Goal: Contribute content: Contribute content

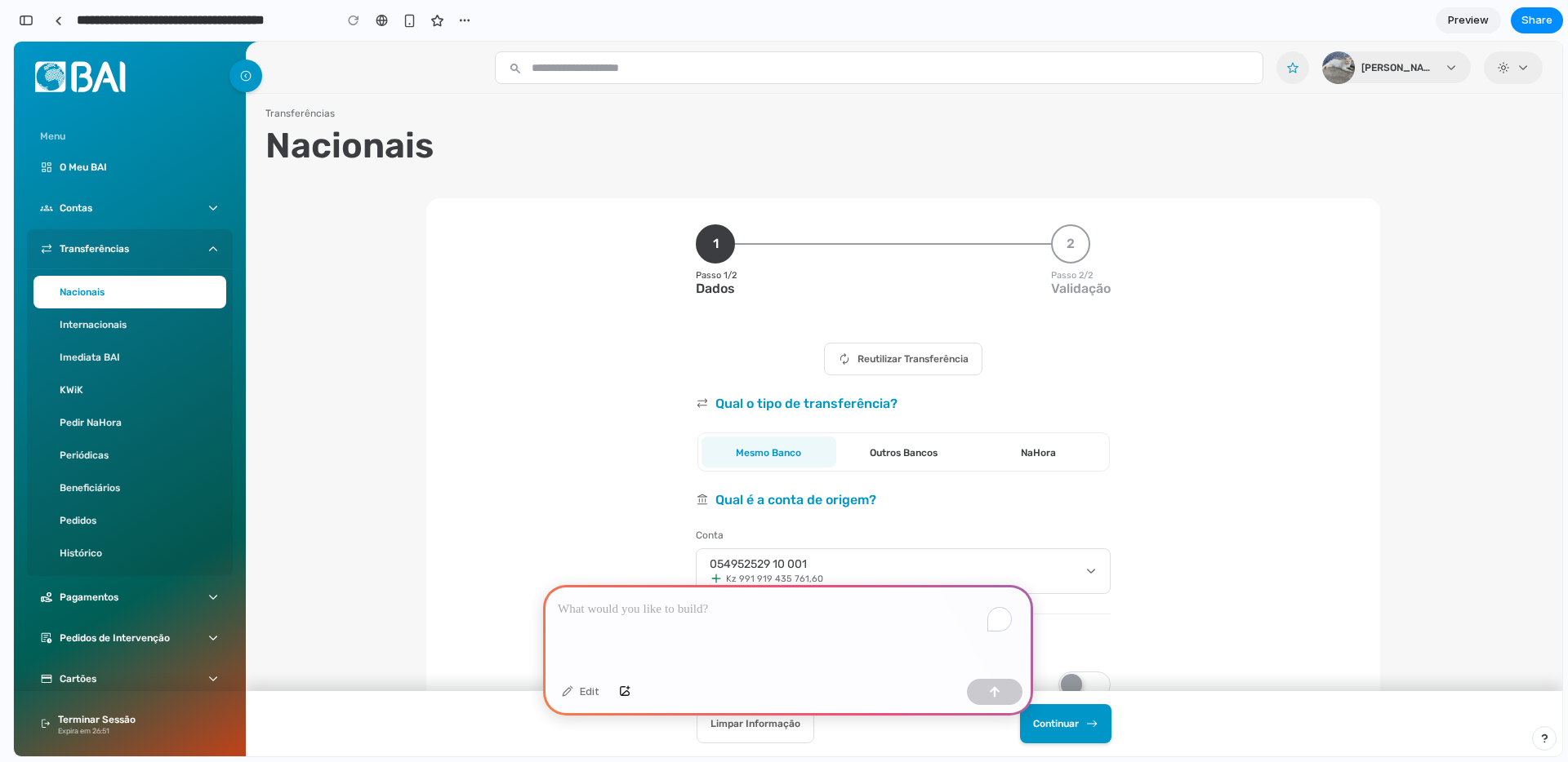
click at [783, 635] on div "To enrich screen reader interactions, please activate Accessibility in Grammarl…" at bounding box center [788, 629] width 490 height 87
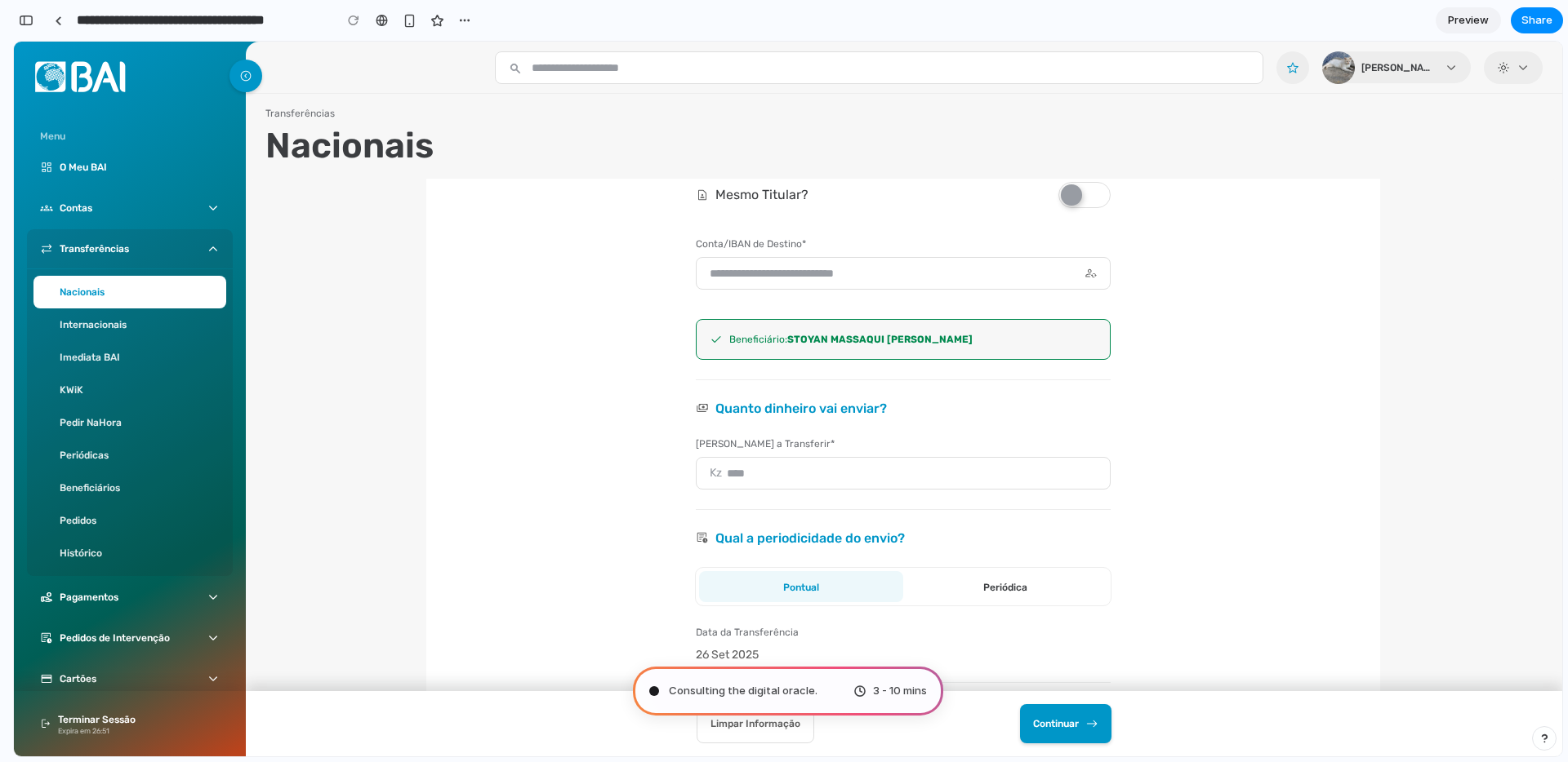
scroll to position [489, 0]
type input "**********"
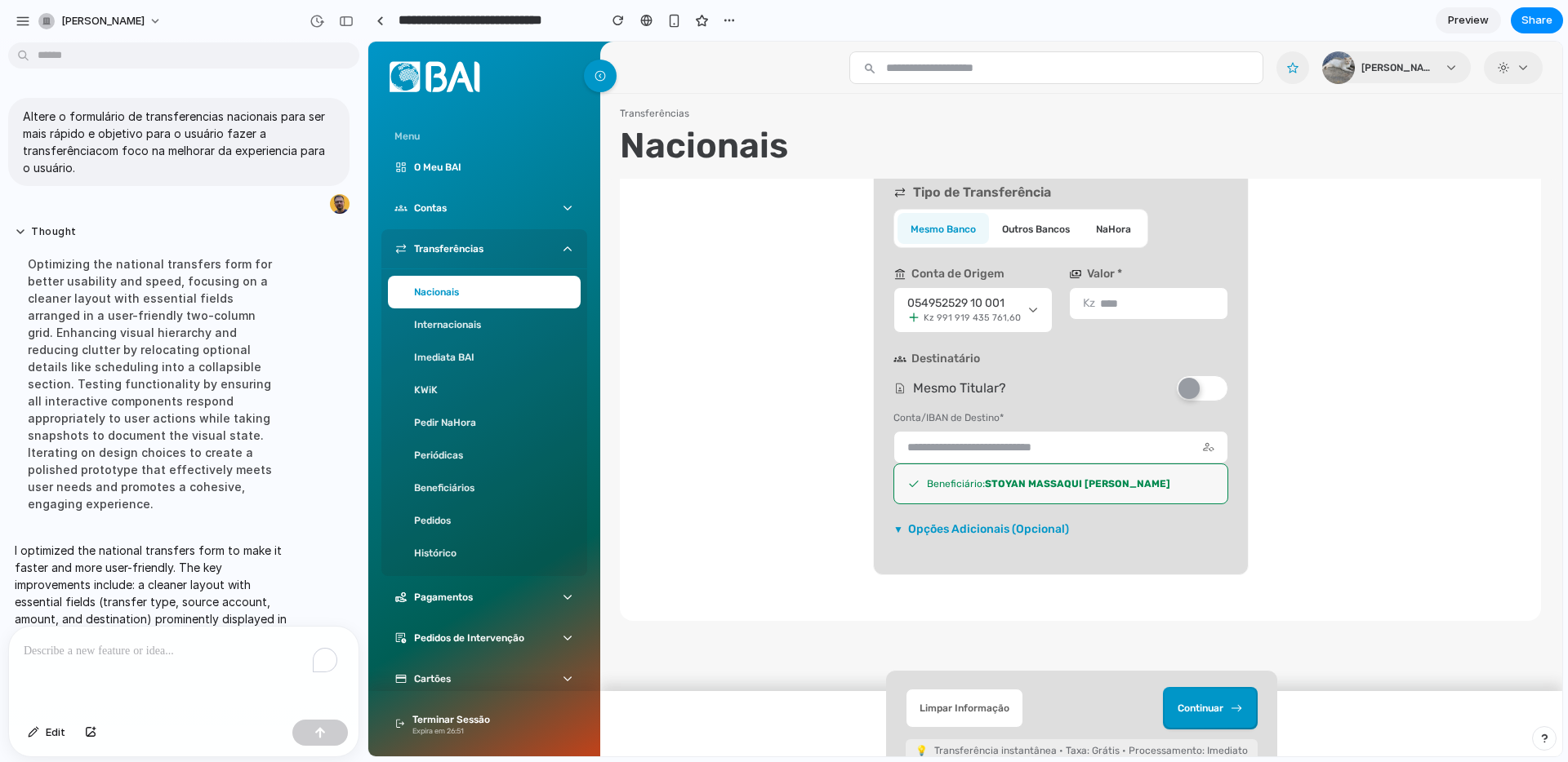
scroll to position [259, 0]
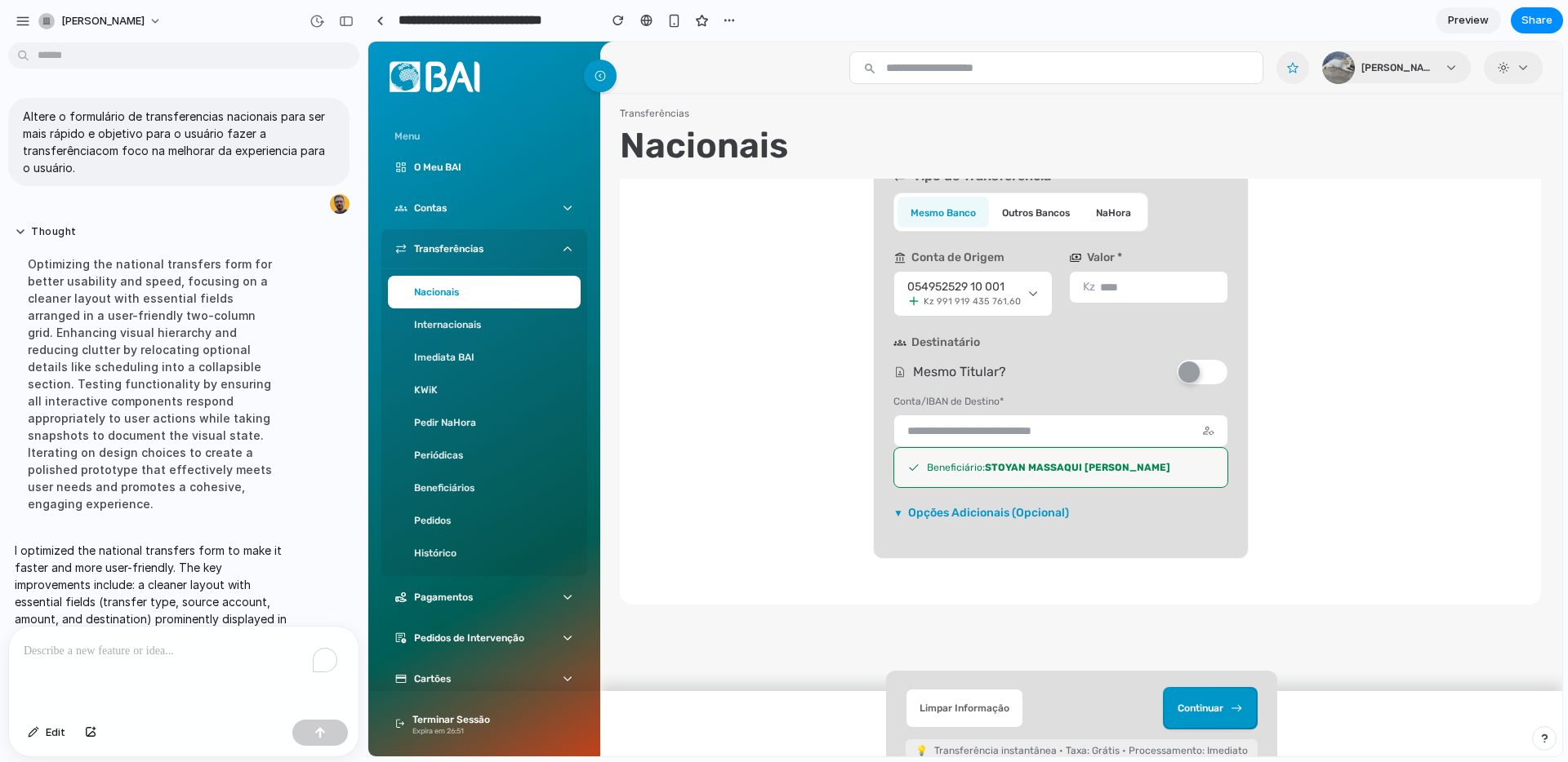
click at [984, 510] on summary "▼ Opções Adicionais (Opcional)" at bounding box center [1061, 517] width 335 height 18
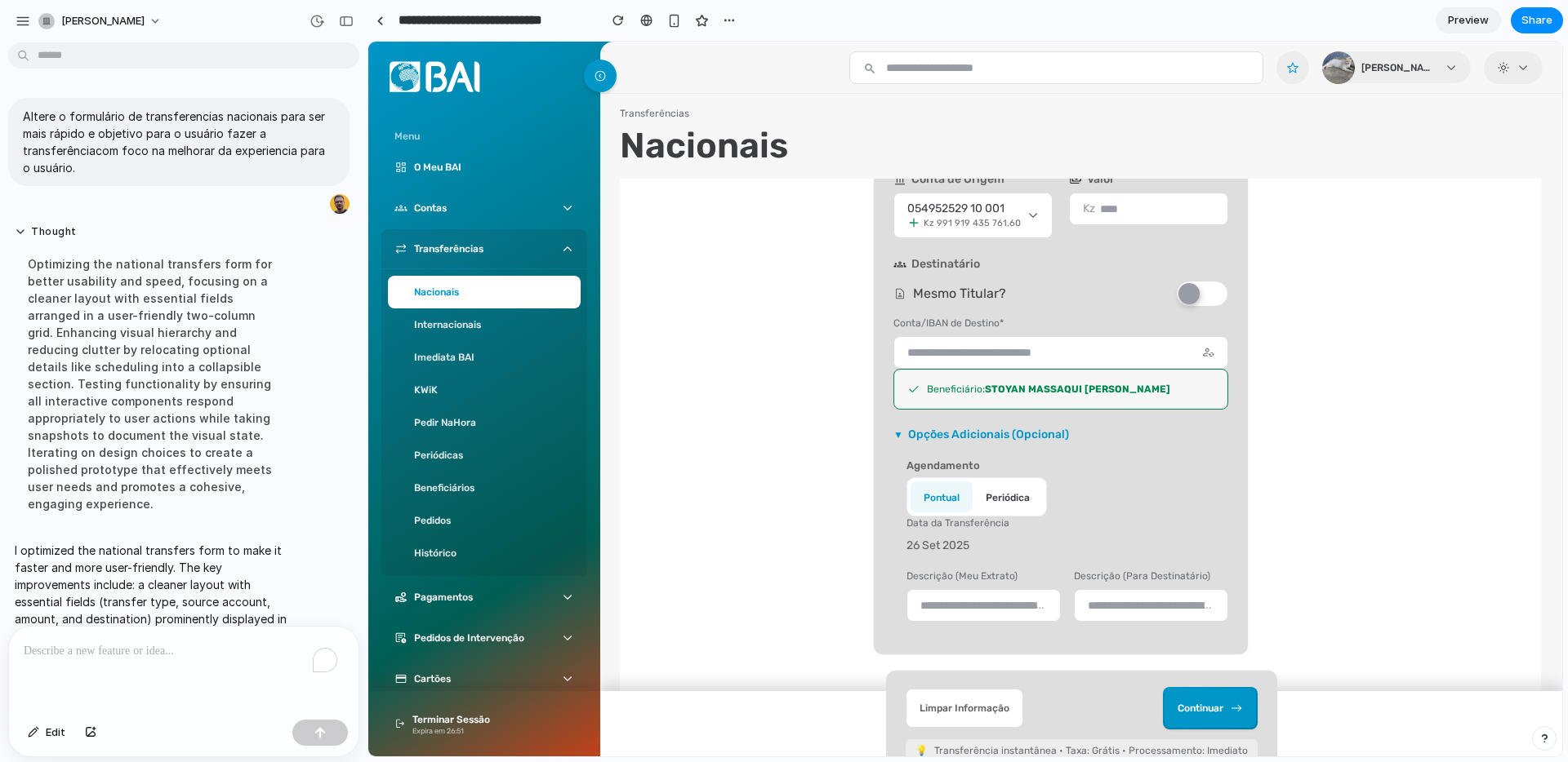
scroll to position [433, 0]
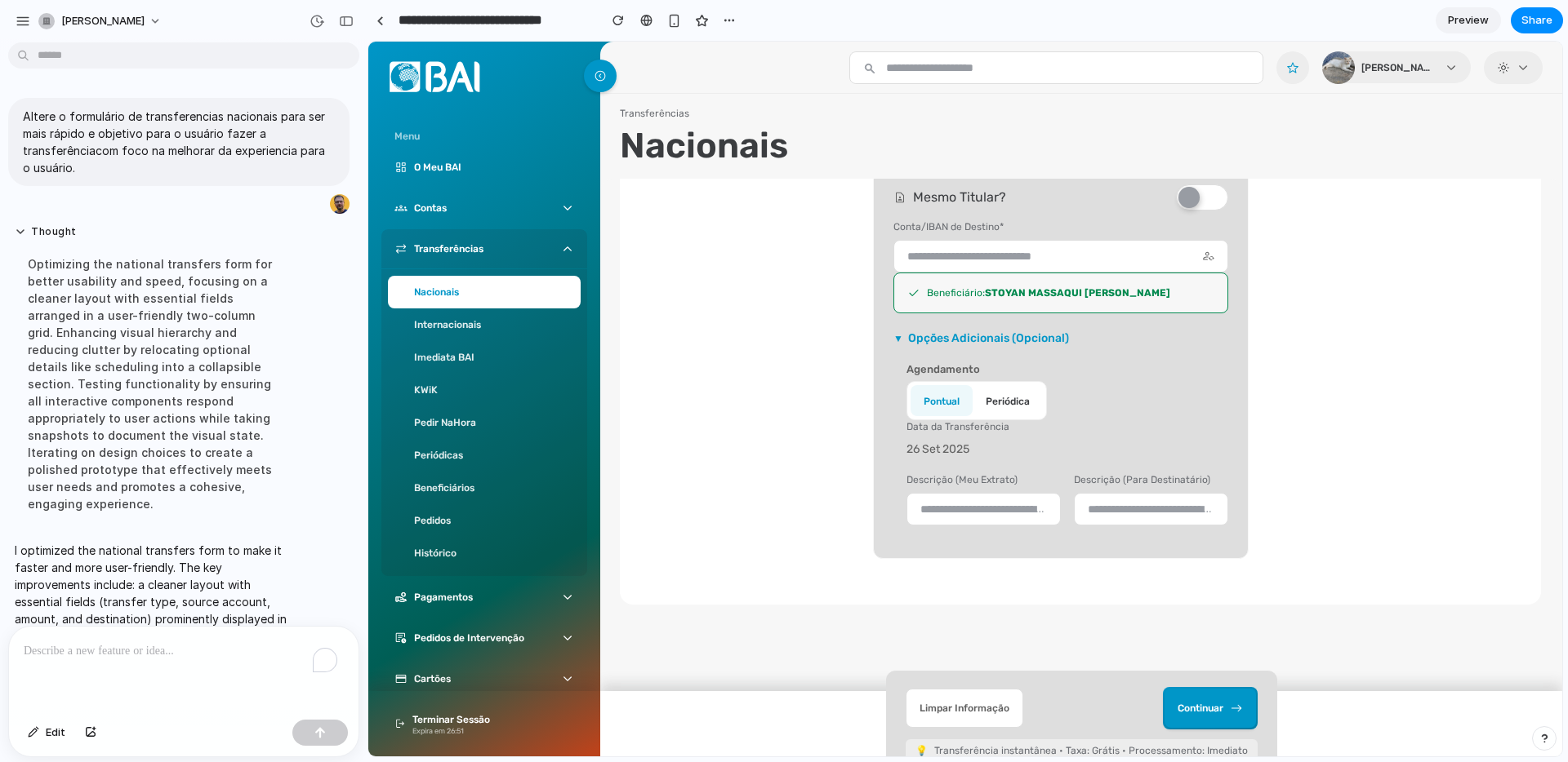
click at [970, 340] on summary "▼ Opções Adicionais (Opcional)" at bounding box center [1061, 342] width 335 height 18
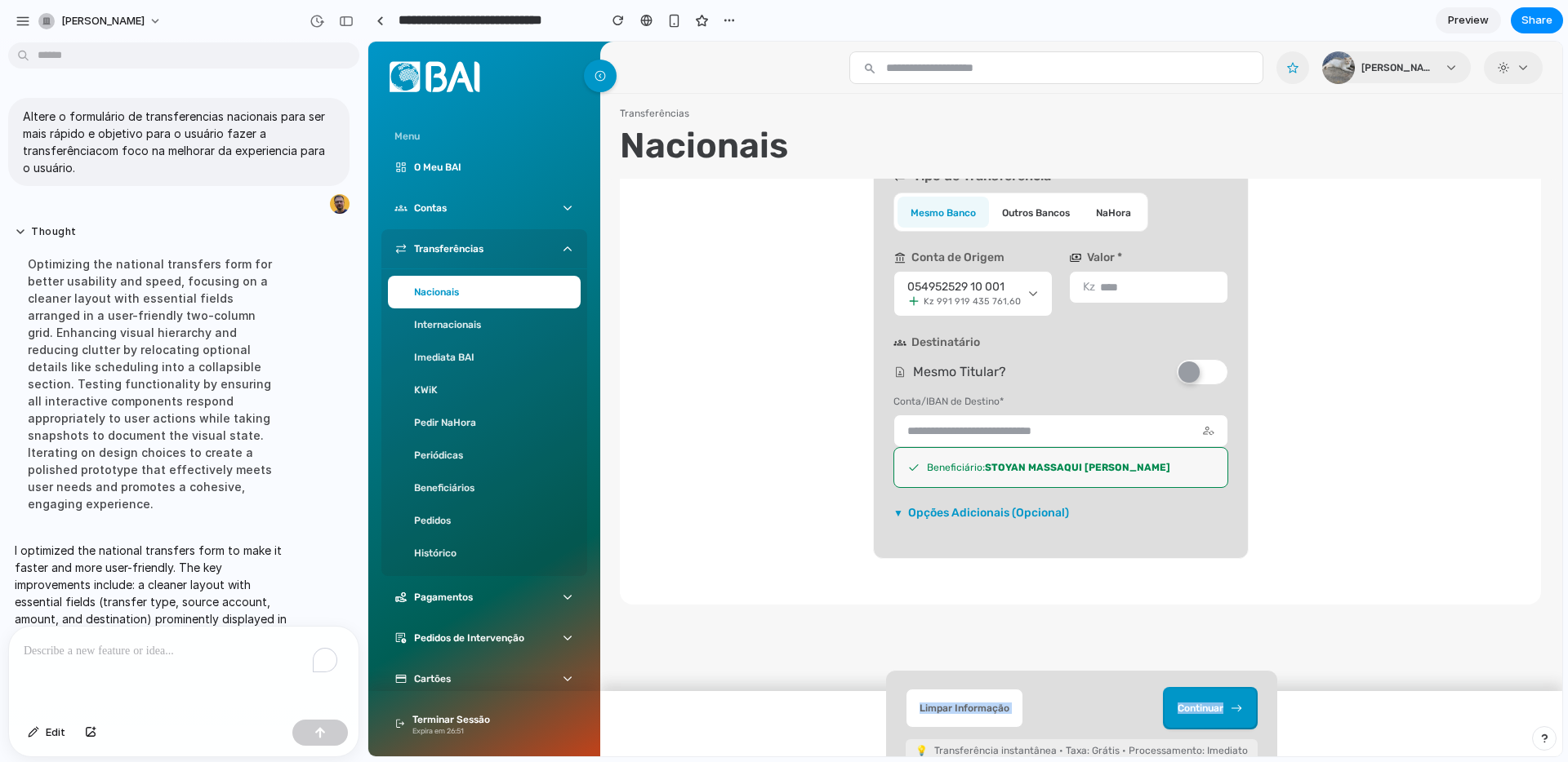
drag, startPoint x: 1099, startPoint y: 723, endPoint x: 1179, endPoint y: 511, distance: 226.6
click at [1144, 524] on div "Transferências Nacionais 1 Passo 1/2 Dados 2 Passo 2/2 Validação Reutilizar Tra…" at bounding box center [1081, 425] width 962 height 663
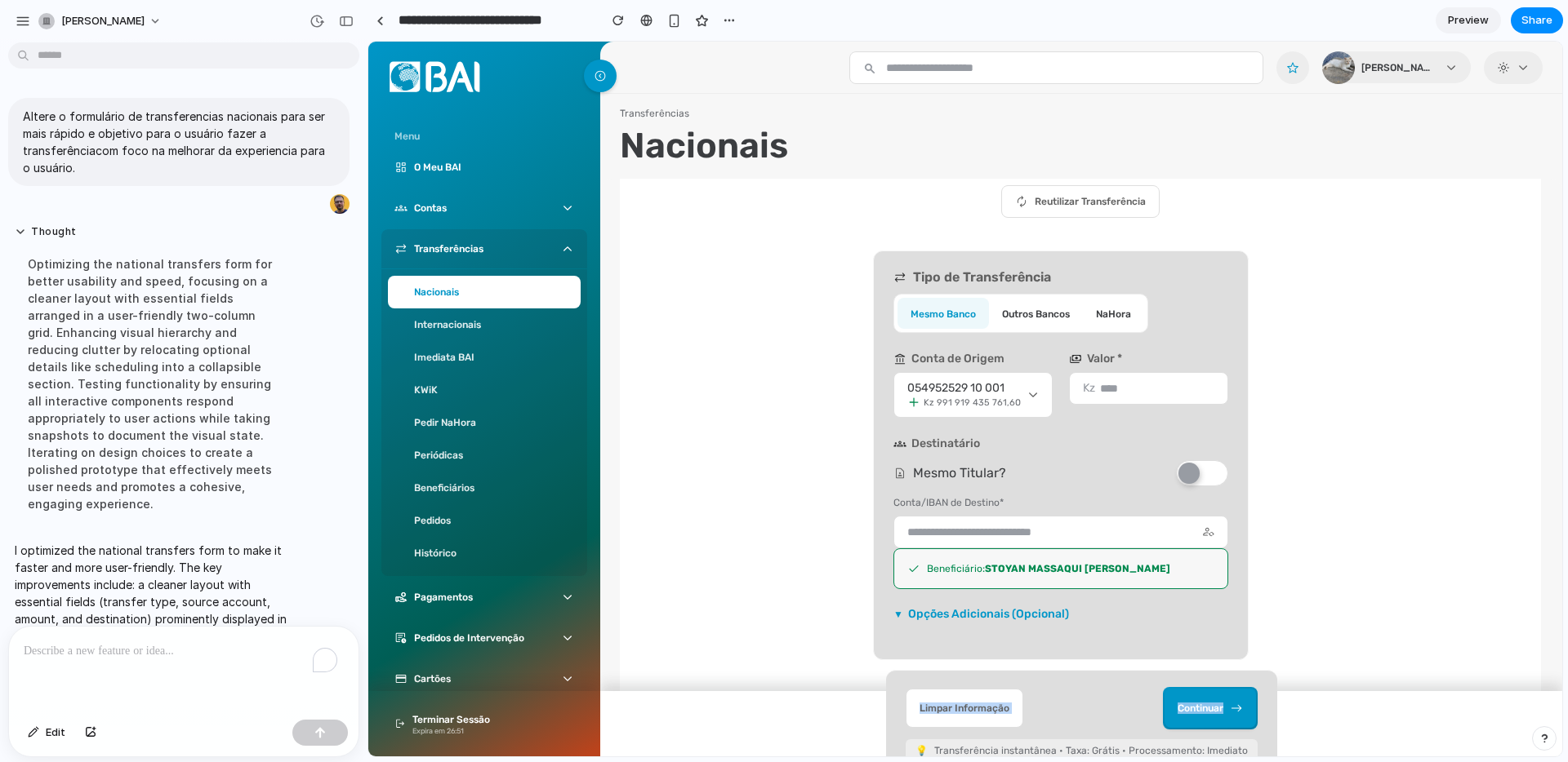
scroll to position [0, 0]
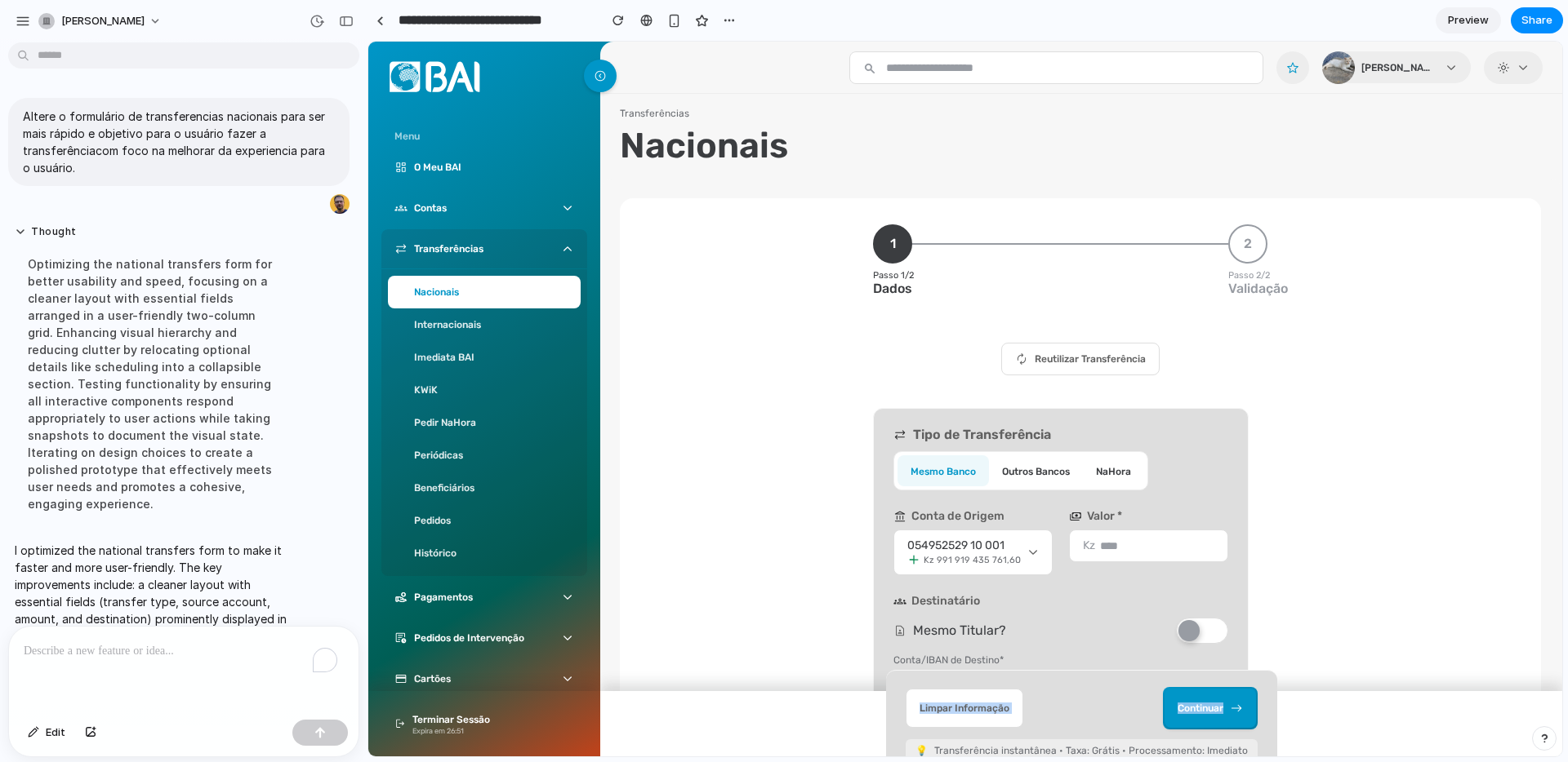
click at [1104, 692] on div "Limpar Informação Continuar" at bounding box center [1081, 709] width 352 height 42
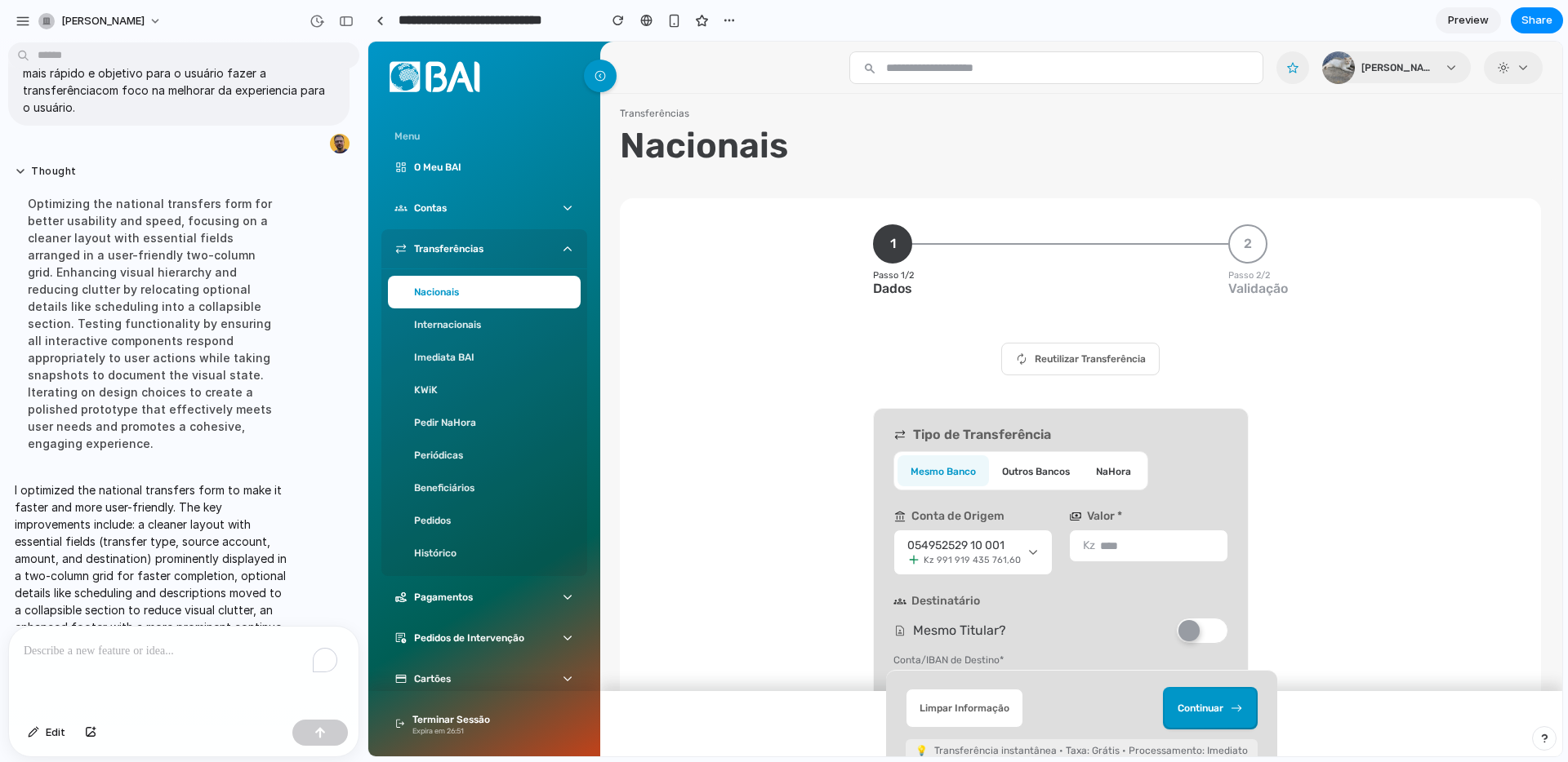
scroll to position [196, 0]
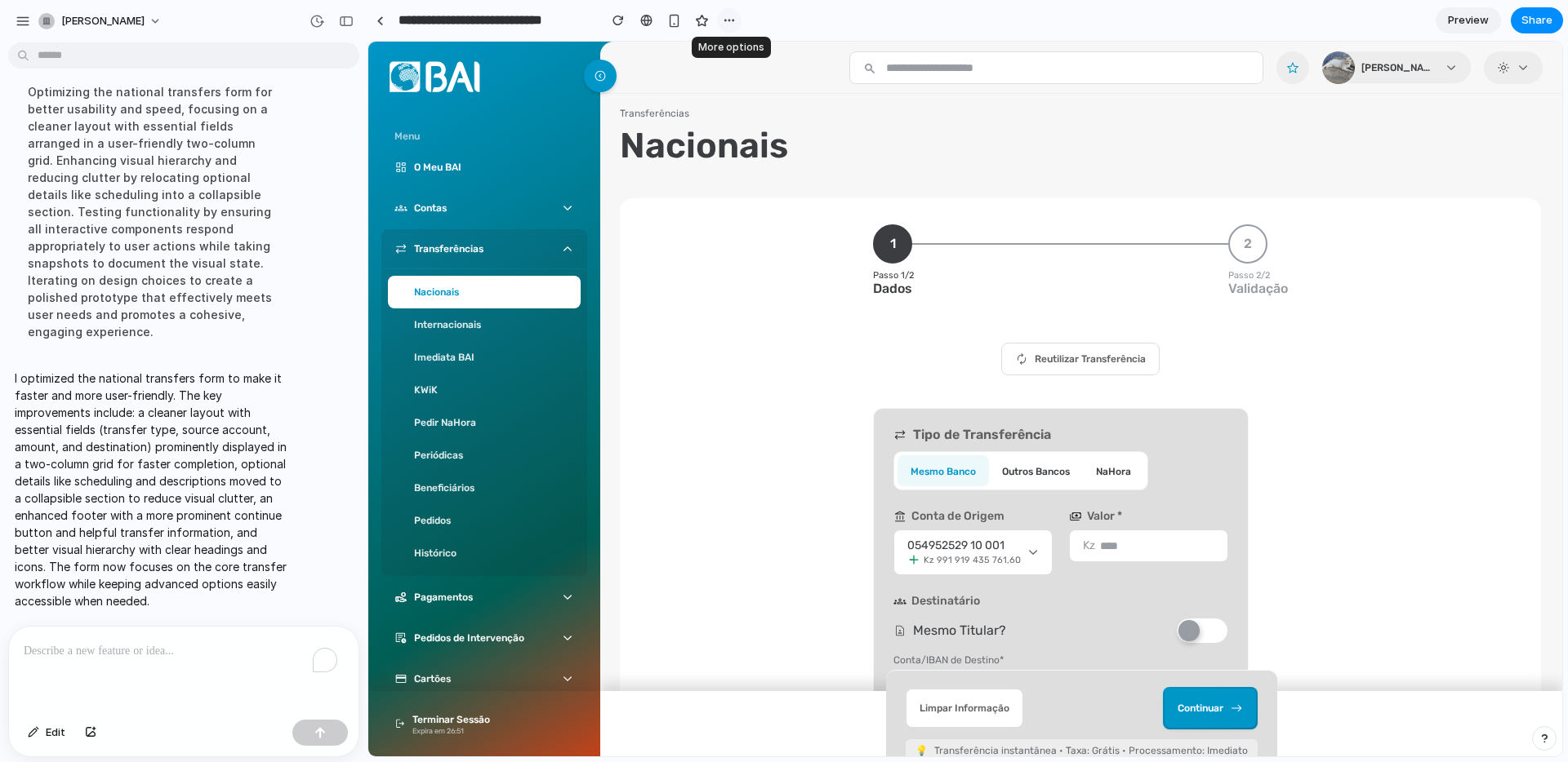
click at [732, 25] on div "button" at bounding box center [729, 20] width 13 height 13
click at [732, 25] on div "Duplicate Delete" at bounding box center [784, 381] width 1568 height 762
click at [1470, 22] on span "Preview" at bounding box center [1468, 20] width 41 height 17
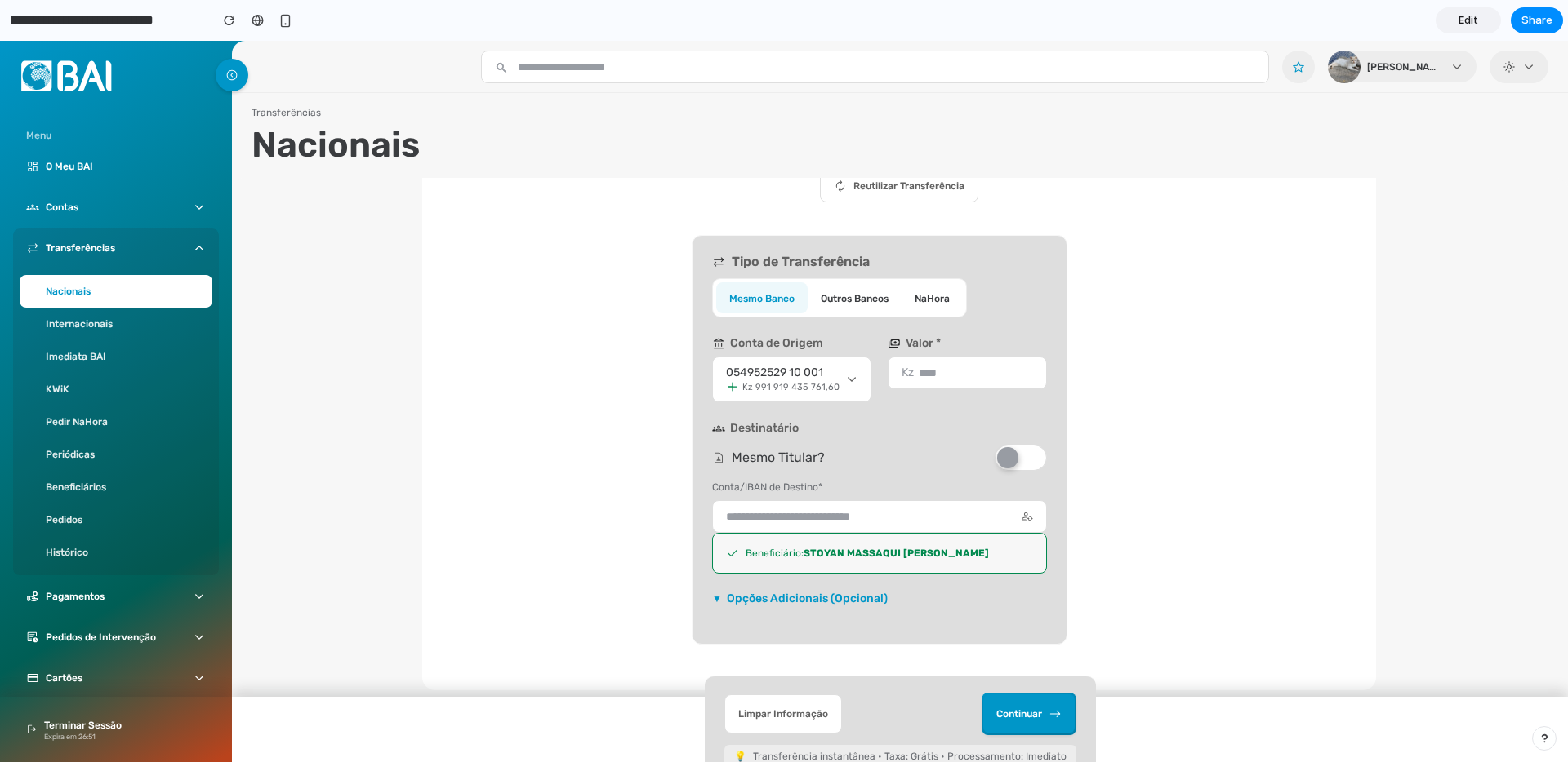
scroll to position [252, 0]
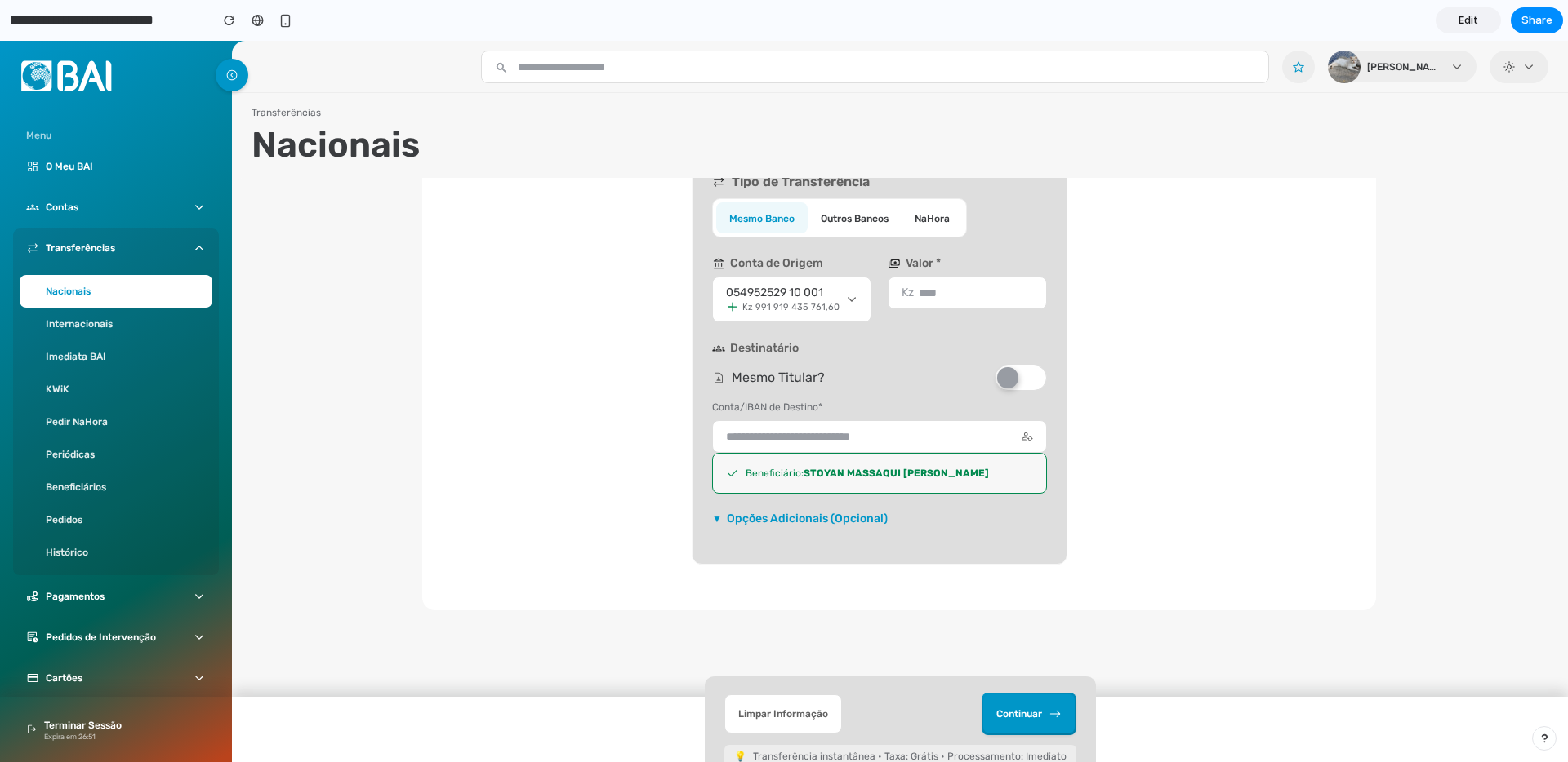
click at [1474, 24] on span "Edit" at bounding box center [1468, 20] width 19 height 17
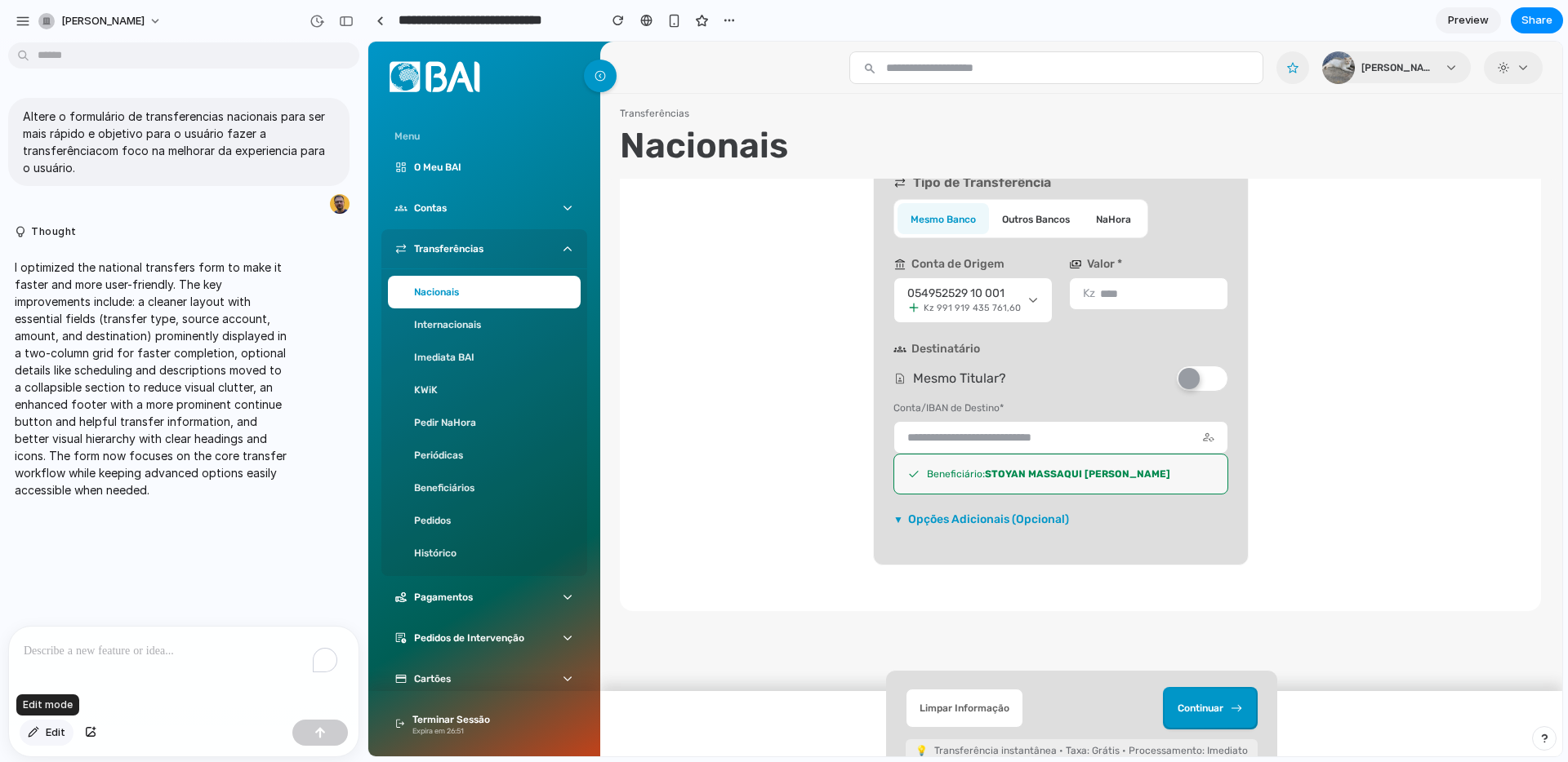
click at [54, 692] on span "Edit" at bounding box center [55, 733] width 19 height 17
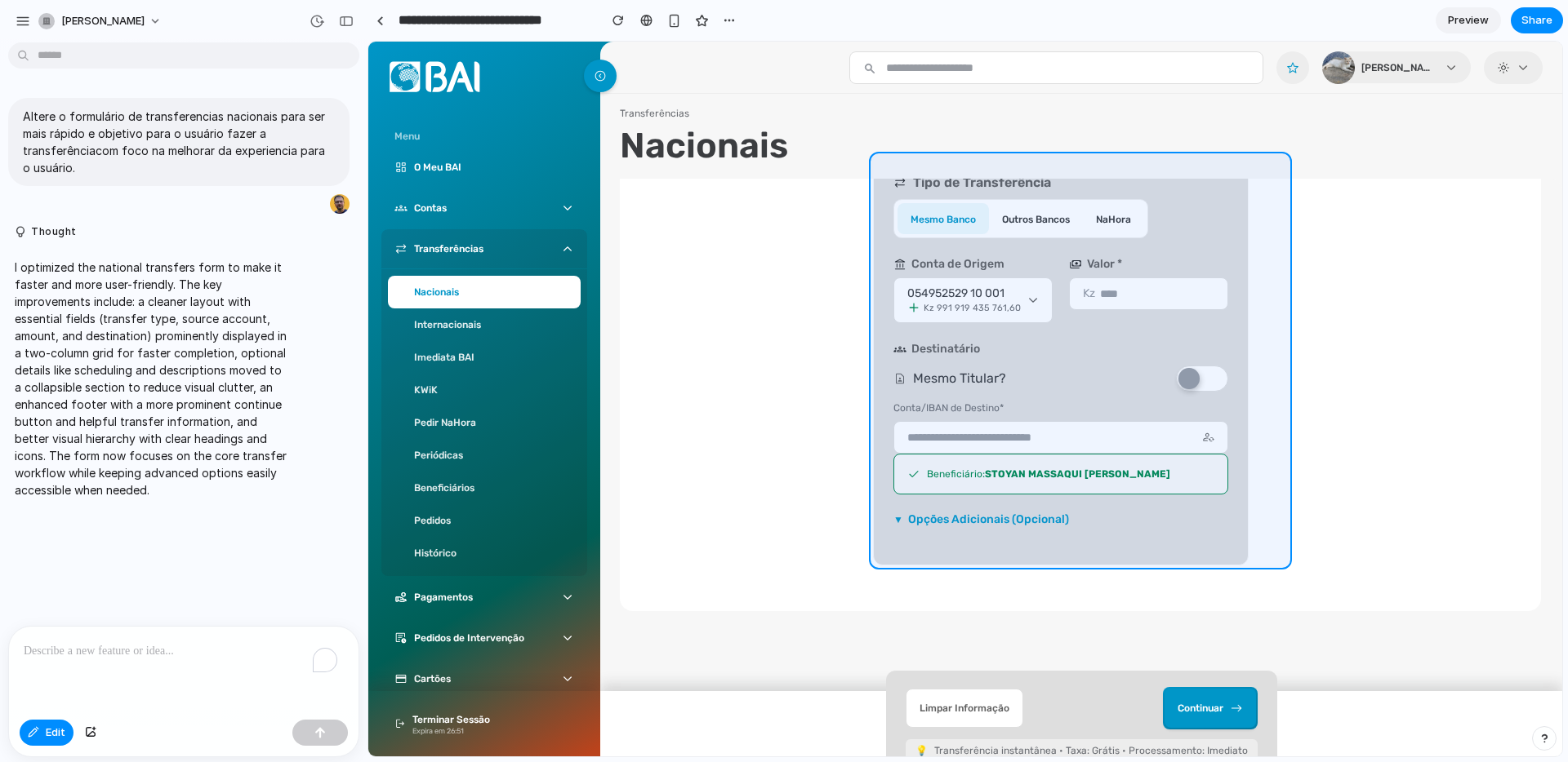
click at [1286, 250] on div at bounding box center [965, 398] width 1193 height 715
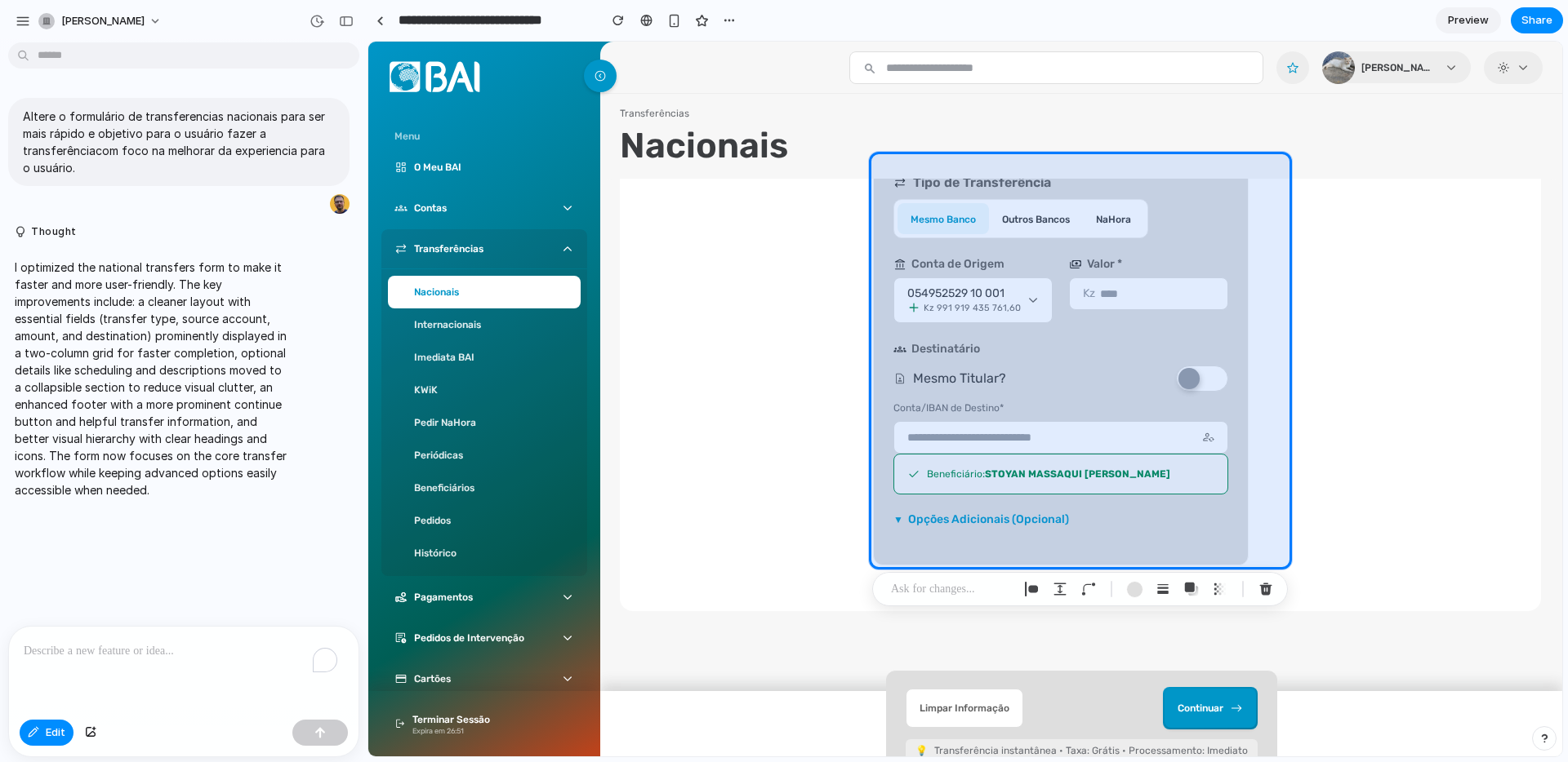
click at [223, 657] on div "To enrich screen reader interactions, please activate Accessibility in Grammarl…" at bounding box center [184, 670] width 350 height 87
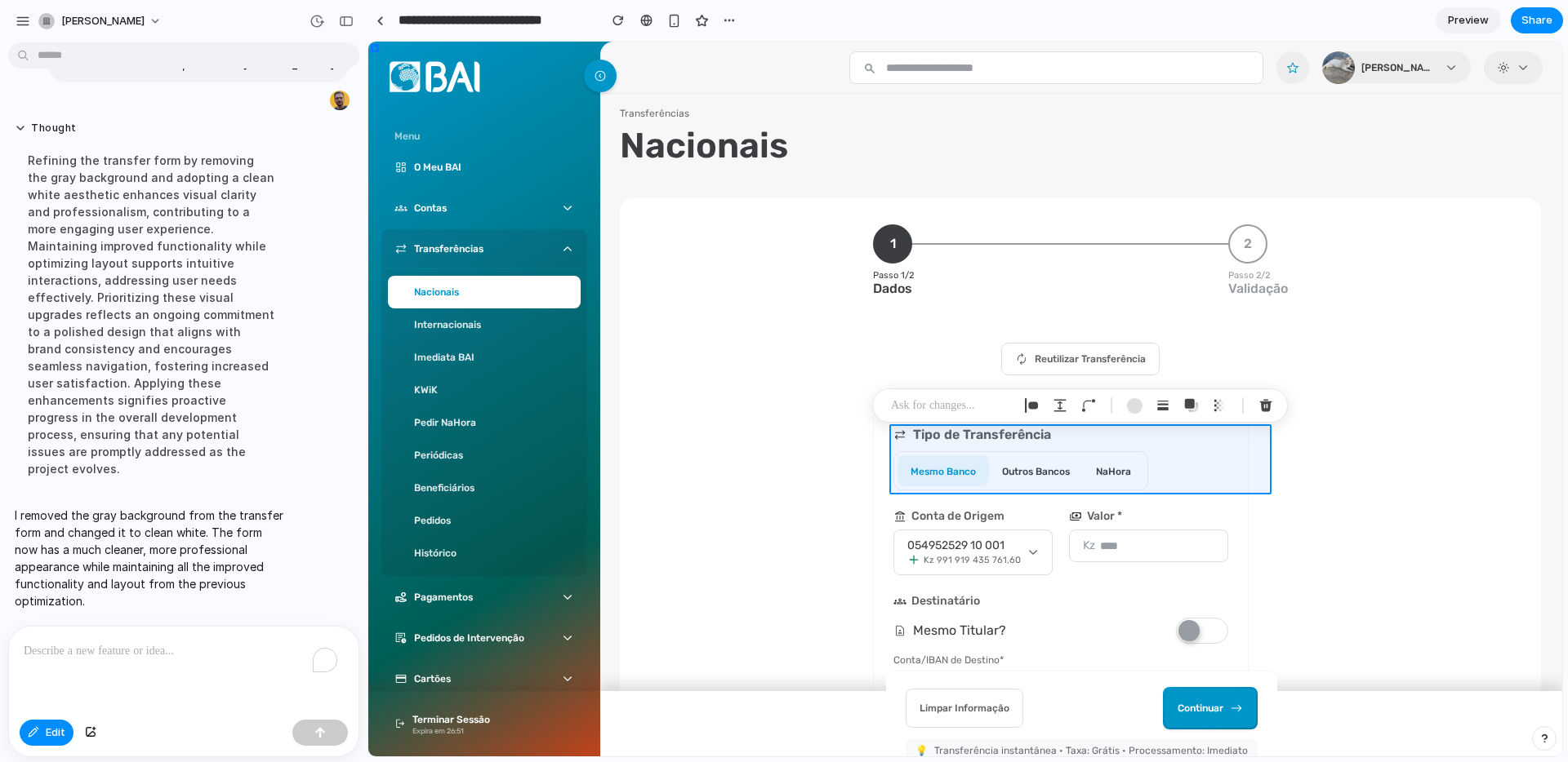
click at [1142, 450] on div at bounding box center [965, 398] width 1193 height 715
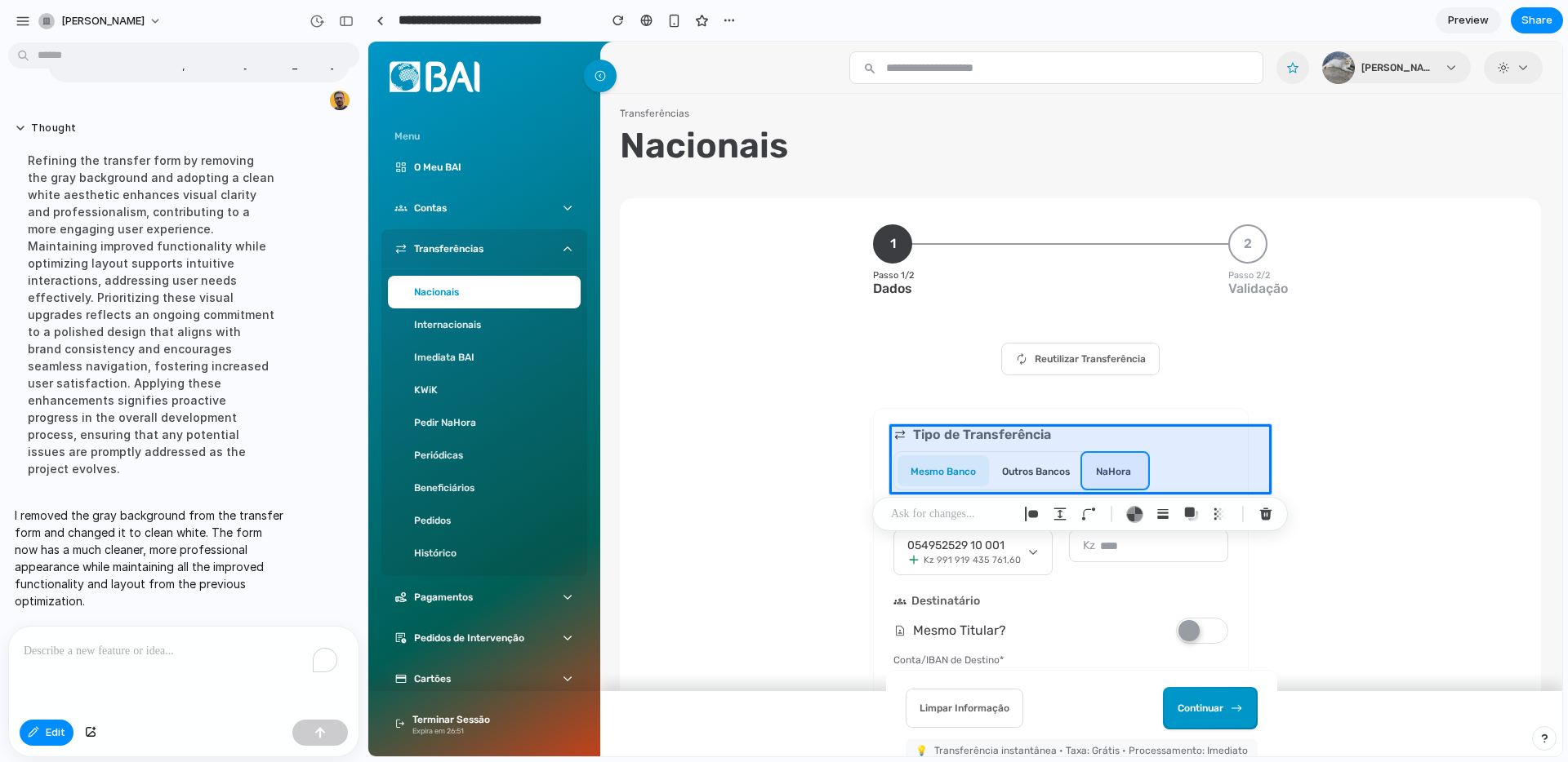
click at [1093, 469] on div at bounding box center [965, 398] width 1193 height 715
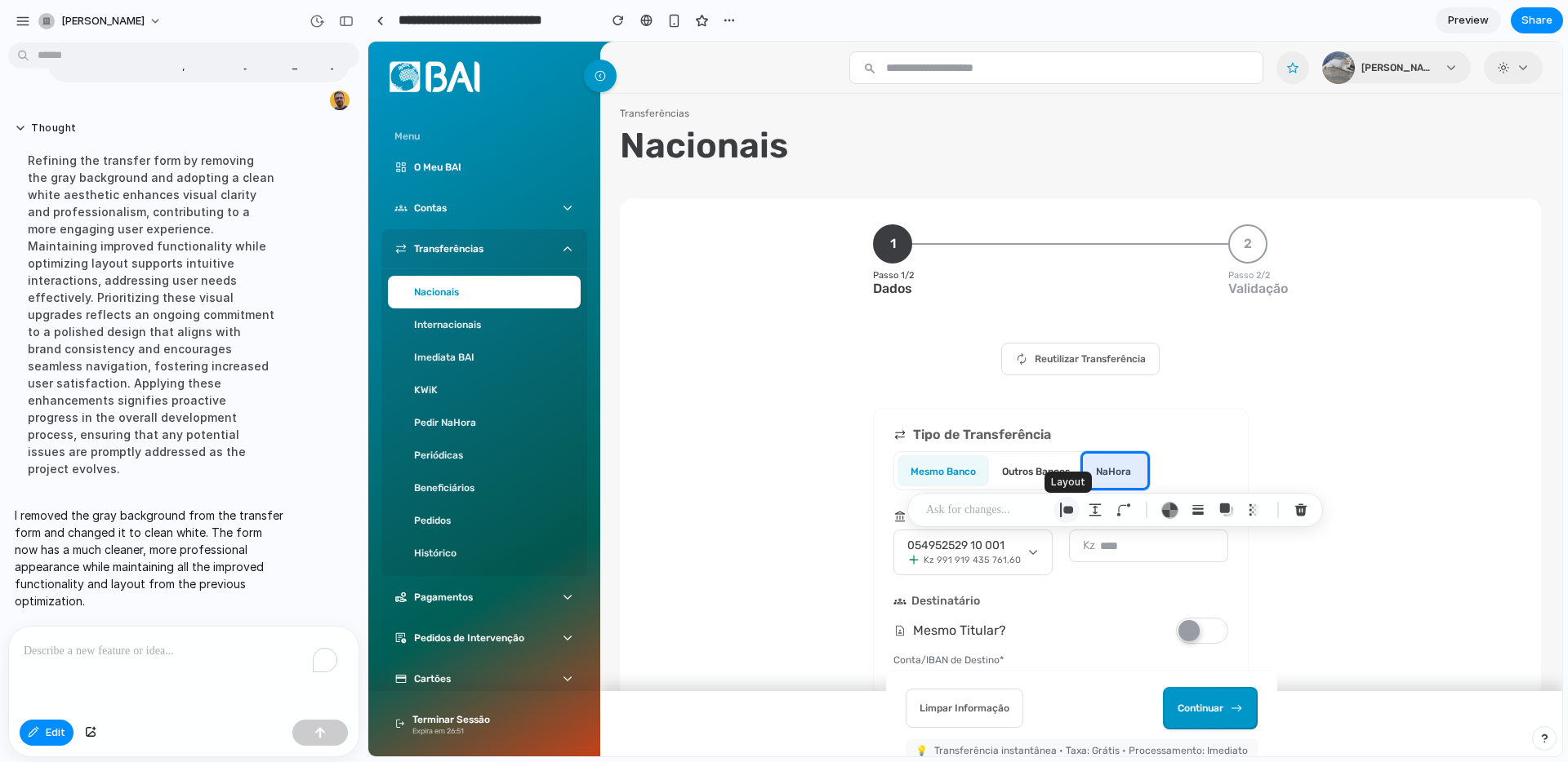
click at [1064, 505] on div "button" at bounding box center [1066, 510] width 15 height 15
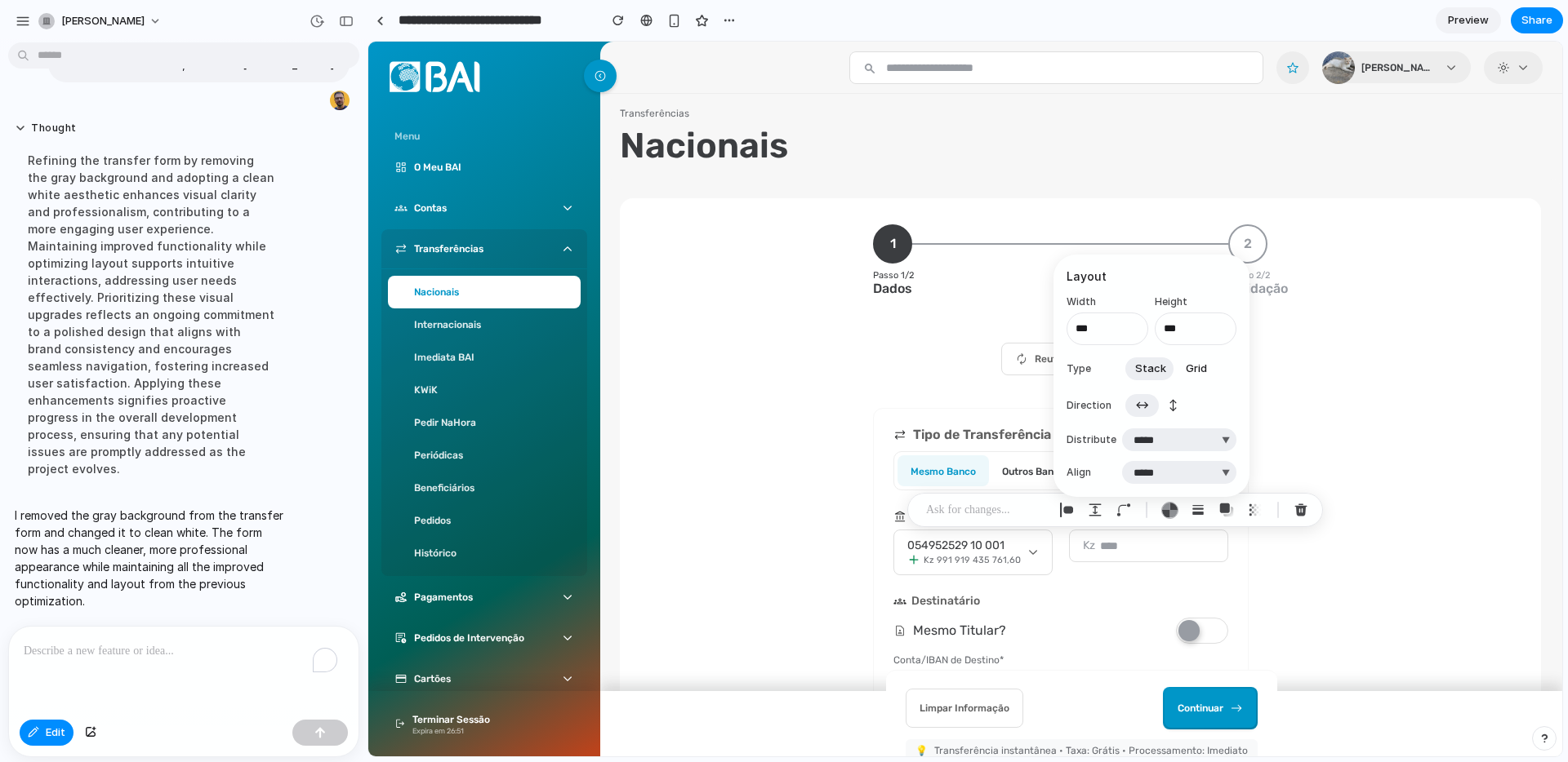
click at [1170, 402] on span "↕" at bounding box center [1173, 406] width 9 height 17
click at [1140, 406] on span "↔" at bounding box center [1142, 406] width 14 height 17
click at [1141, 472] on select "***** ****** *** *******" at bounding box center [1179, 472] width 114 height 23
select select "******"
click at [1132, 322] on button "Increment" at bounding box center [1133, 323] width 17 height 13
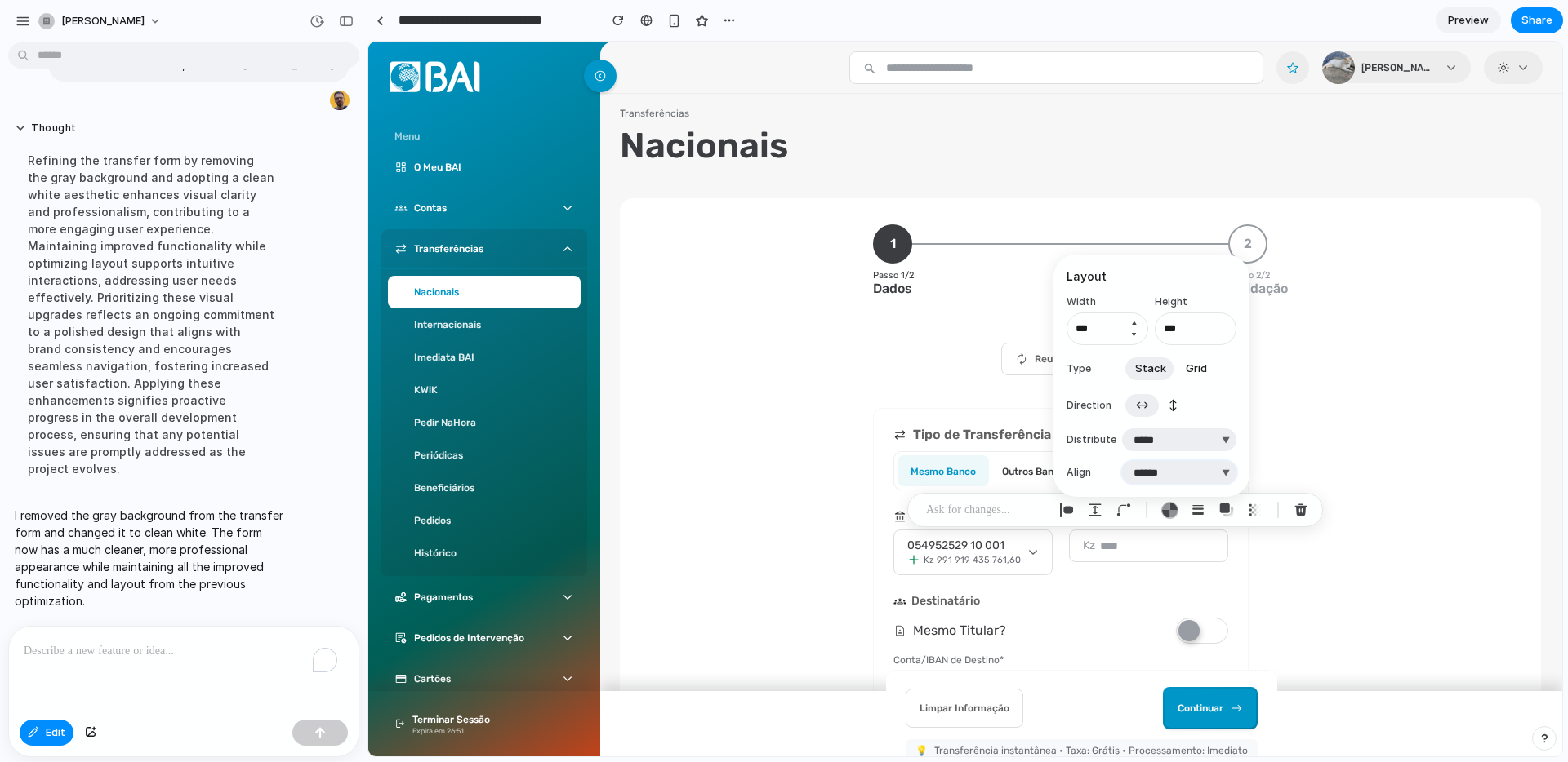
click at [1132, 322] on button "Increment" at bounding box center [1133, 323] width 17 height 13
click at [1134, 336] on button "Decrement" at bounding box center [1133, 334] width 17 height 13
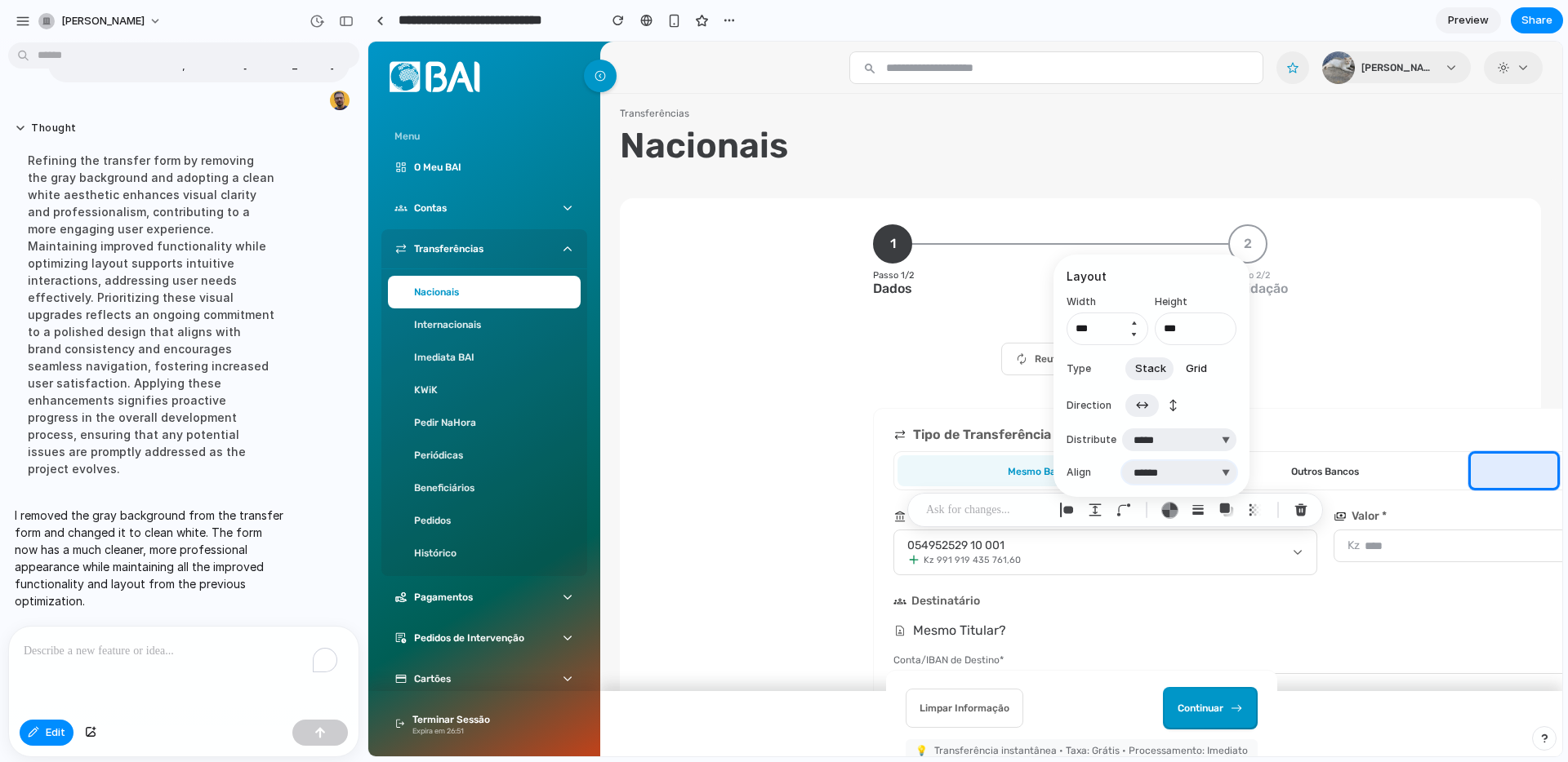
click at [1134, 336] on button "Decrement" at bounding box center [1133, 334] width 17 height 13
click at [1134, 337] on button "Decrement" at bounding box center [1133, 334] width 17 height 13
click at [1133, 319] on button "Increment" at bounding box center [1133, 323] width 17 height 13
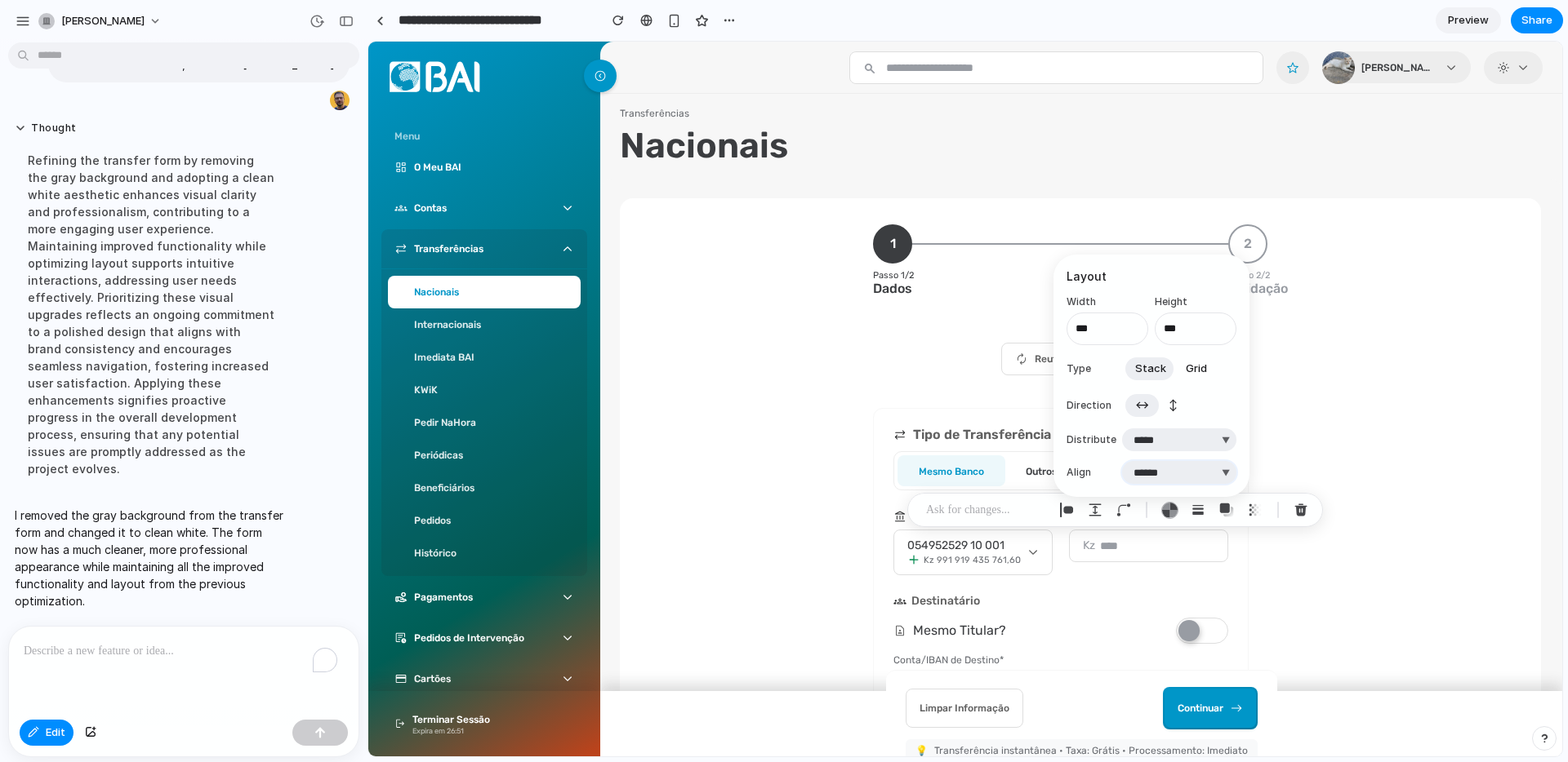
type input "***"
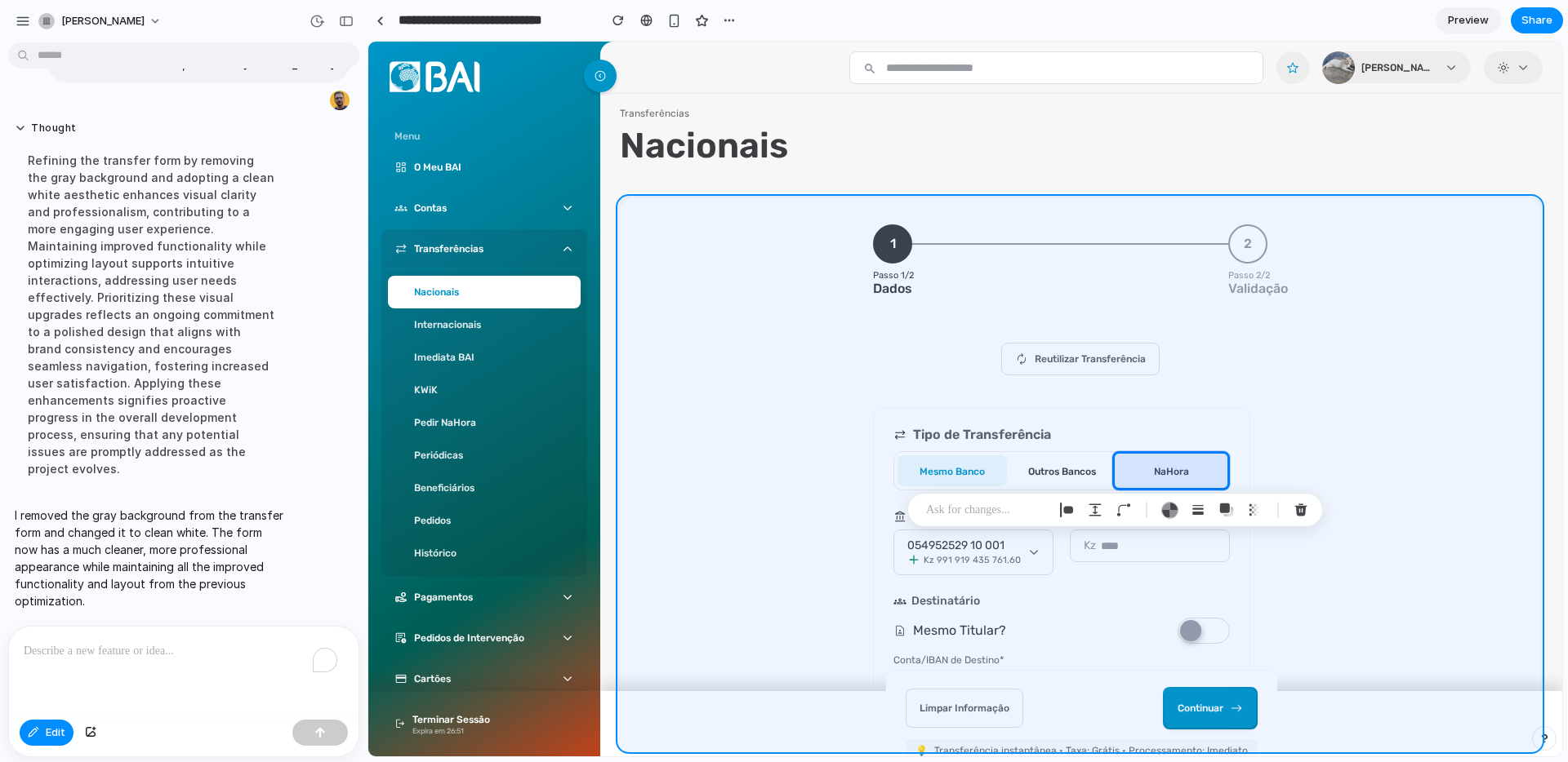
click at [1505, 424] on div at bounding box center [965, 398] width 1193 height 715
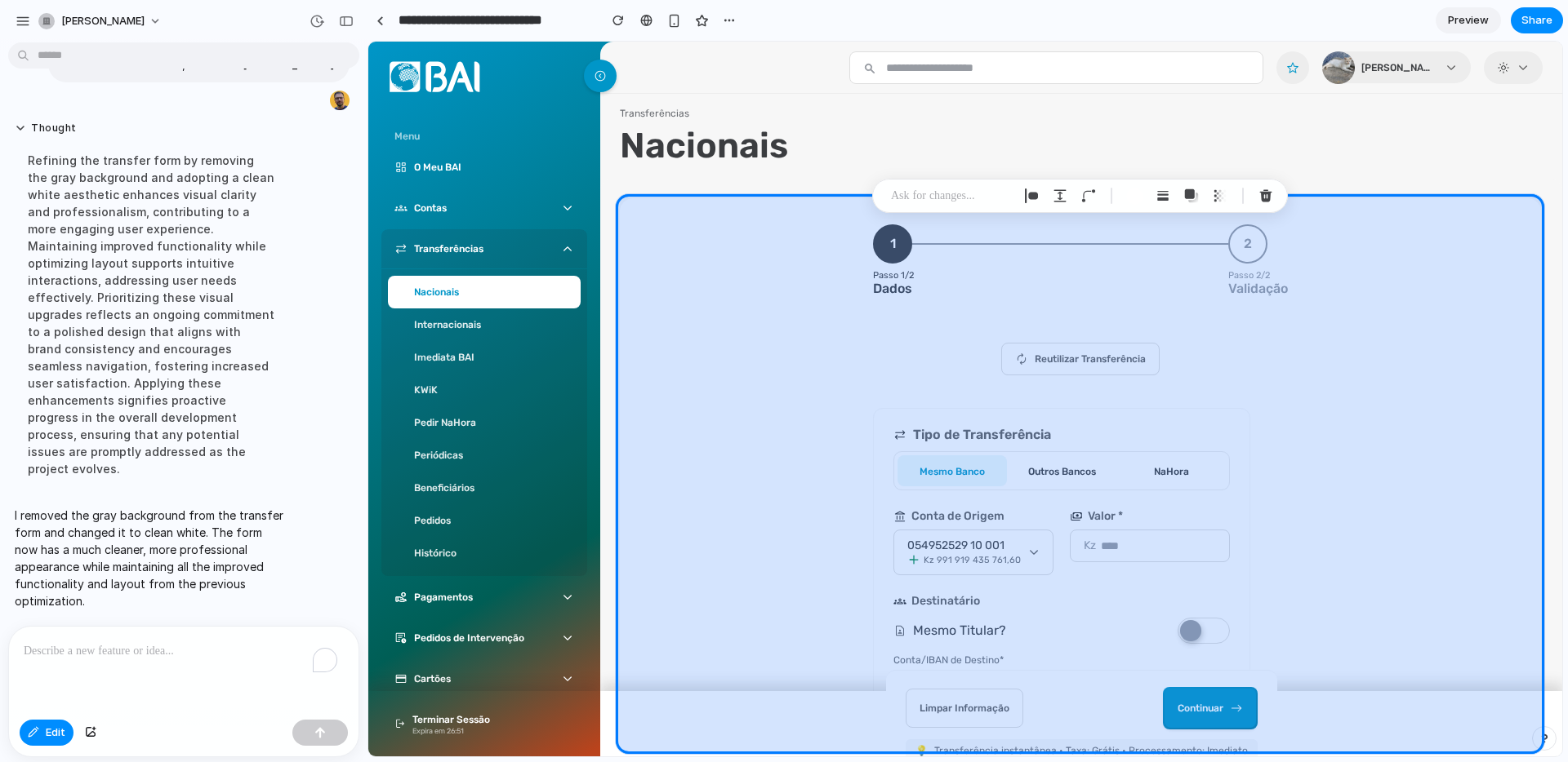
click at [1513, 515] on div at bounding box center [965, 398] width 1193 height 715
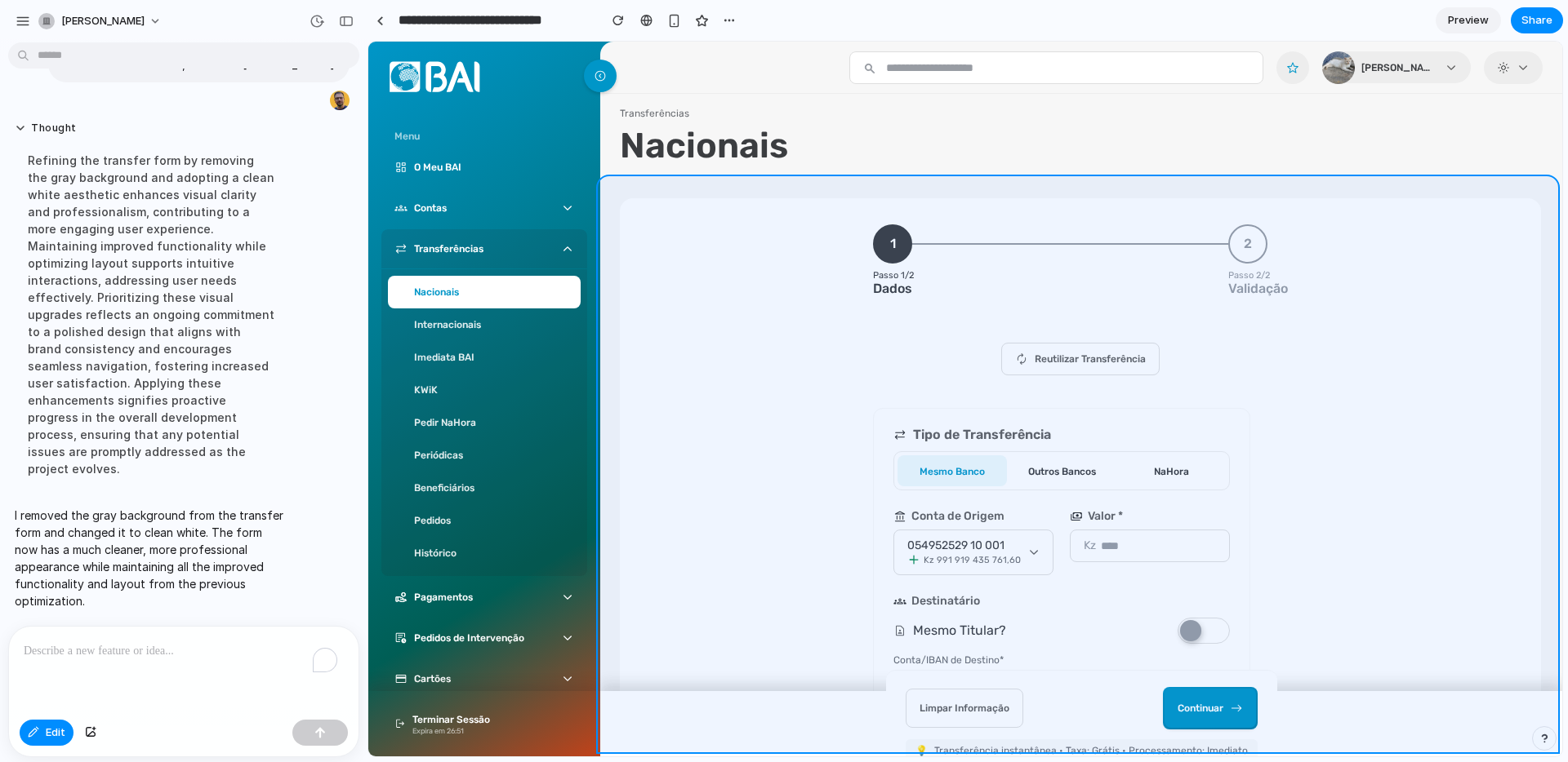
drag, startPoint x: 1559, startPoint y: 495, endPoint x: 1555, endPoint y: 565, distance: 70.1
click at [1555, 565] on div at bounding box center [965, 398] width 1193 height 715
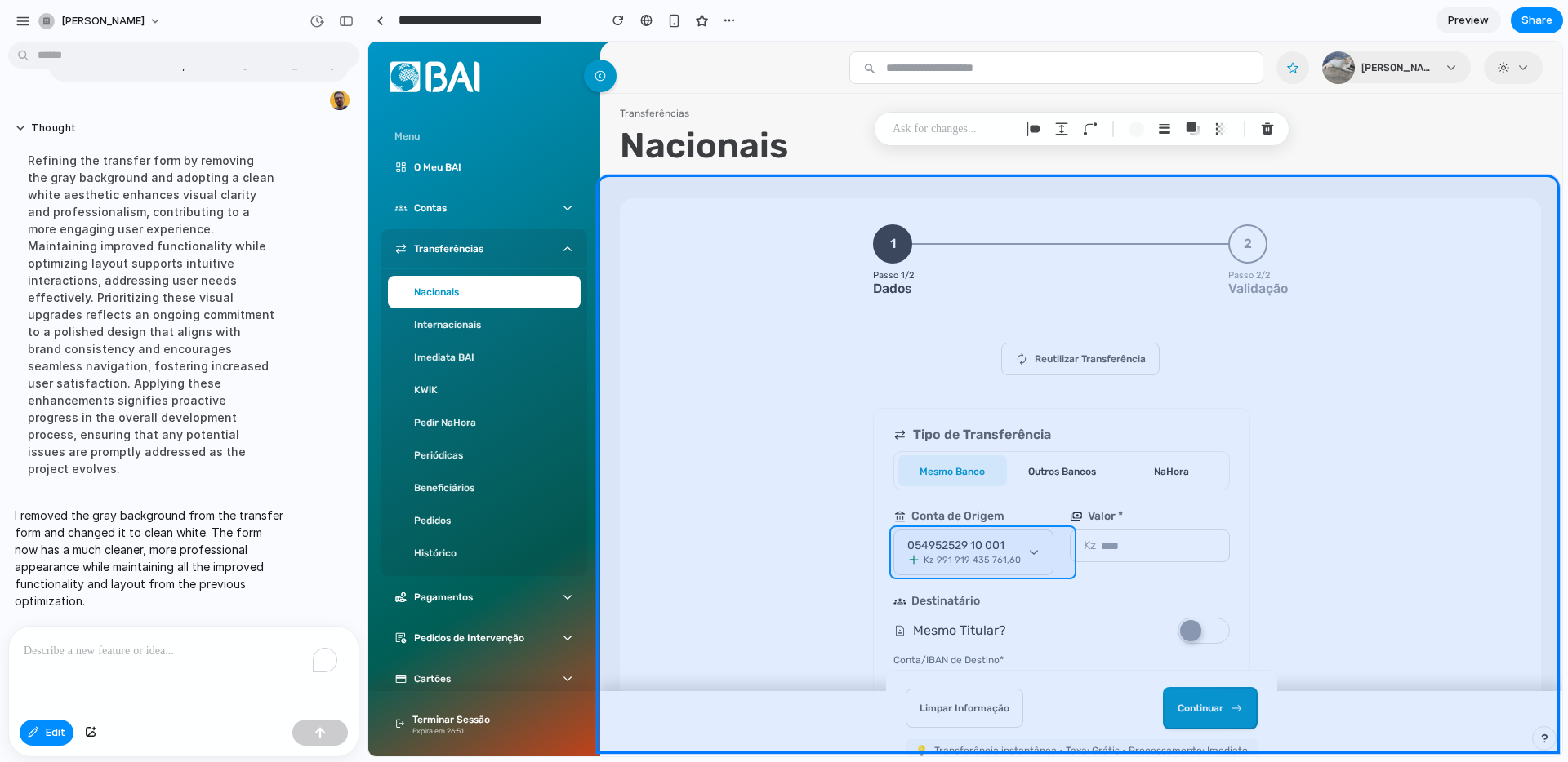
click at [1071, 544] on div at bounding box center [965, 398] width 1193 height 715
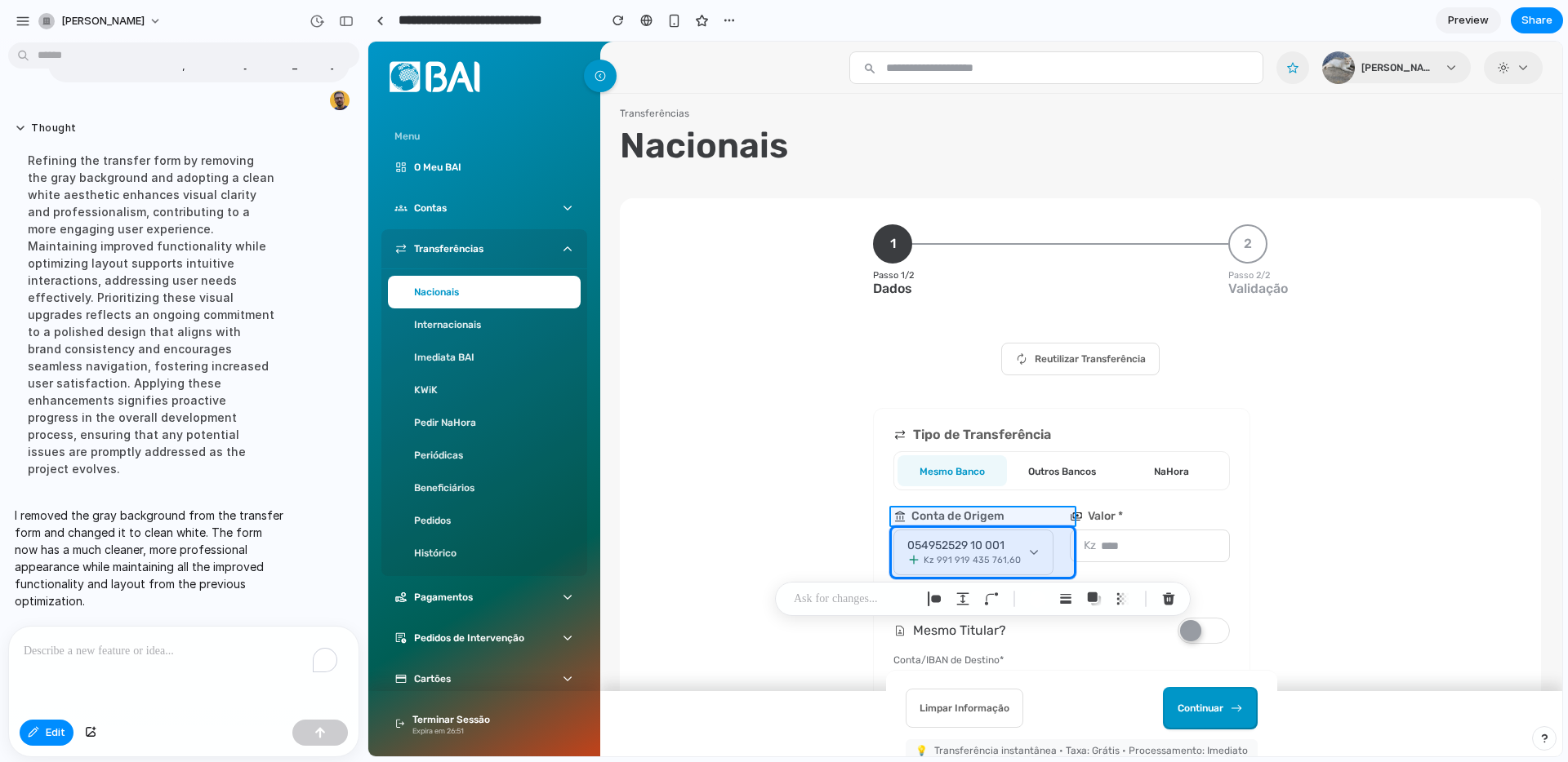
click at [1017, 514] on div at bounding box center [965, 398] width 1193 height 715
click at [934, 598] on div "button" at bounding box center [934, 599] width 15 height 15
select select "******"
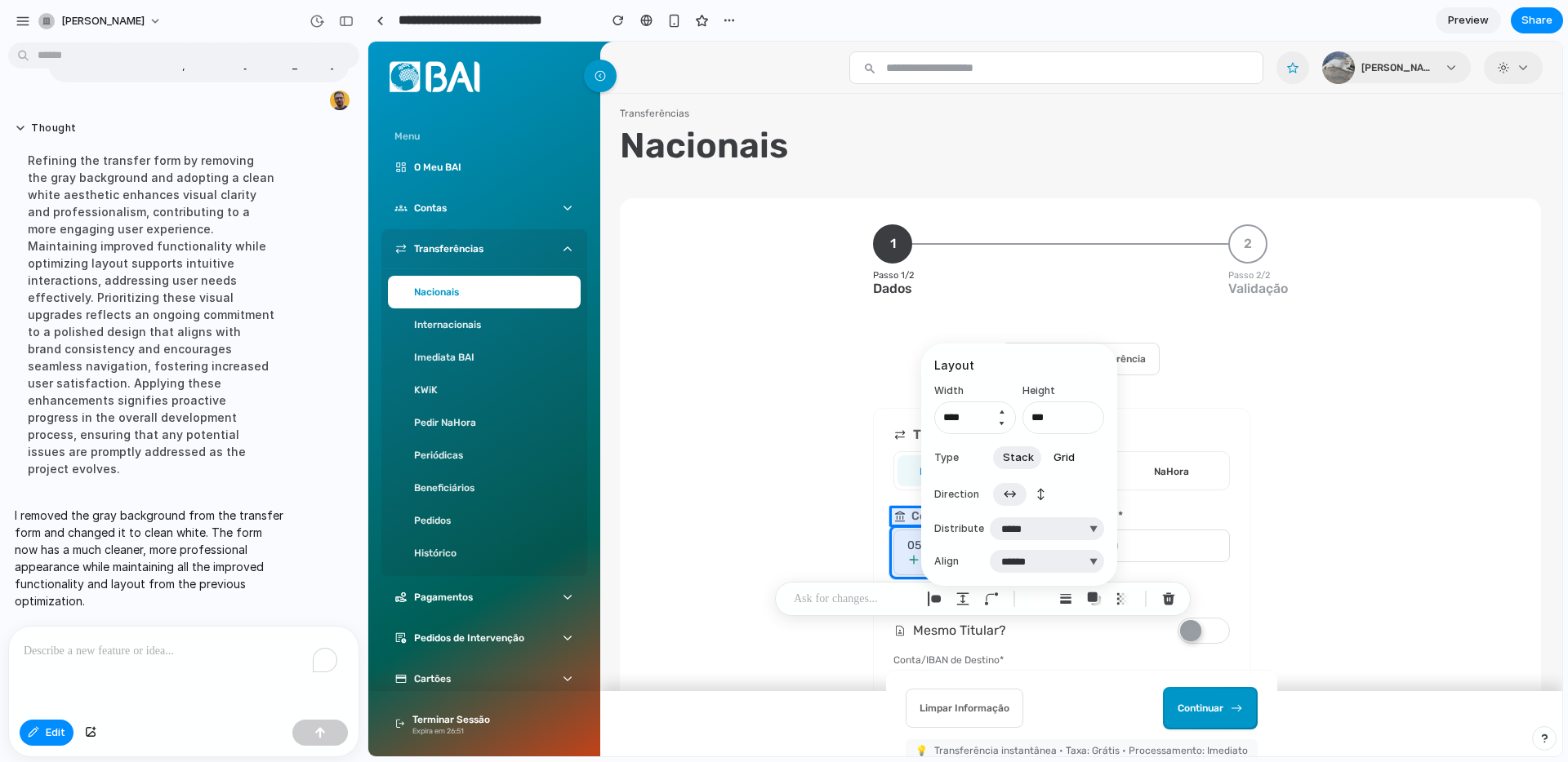
click at [996, 410] on button "Increment" at bounding box center [1001, 412] width 17 height 13
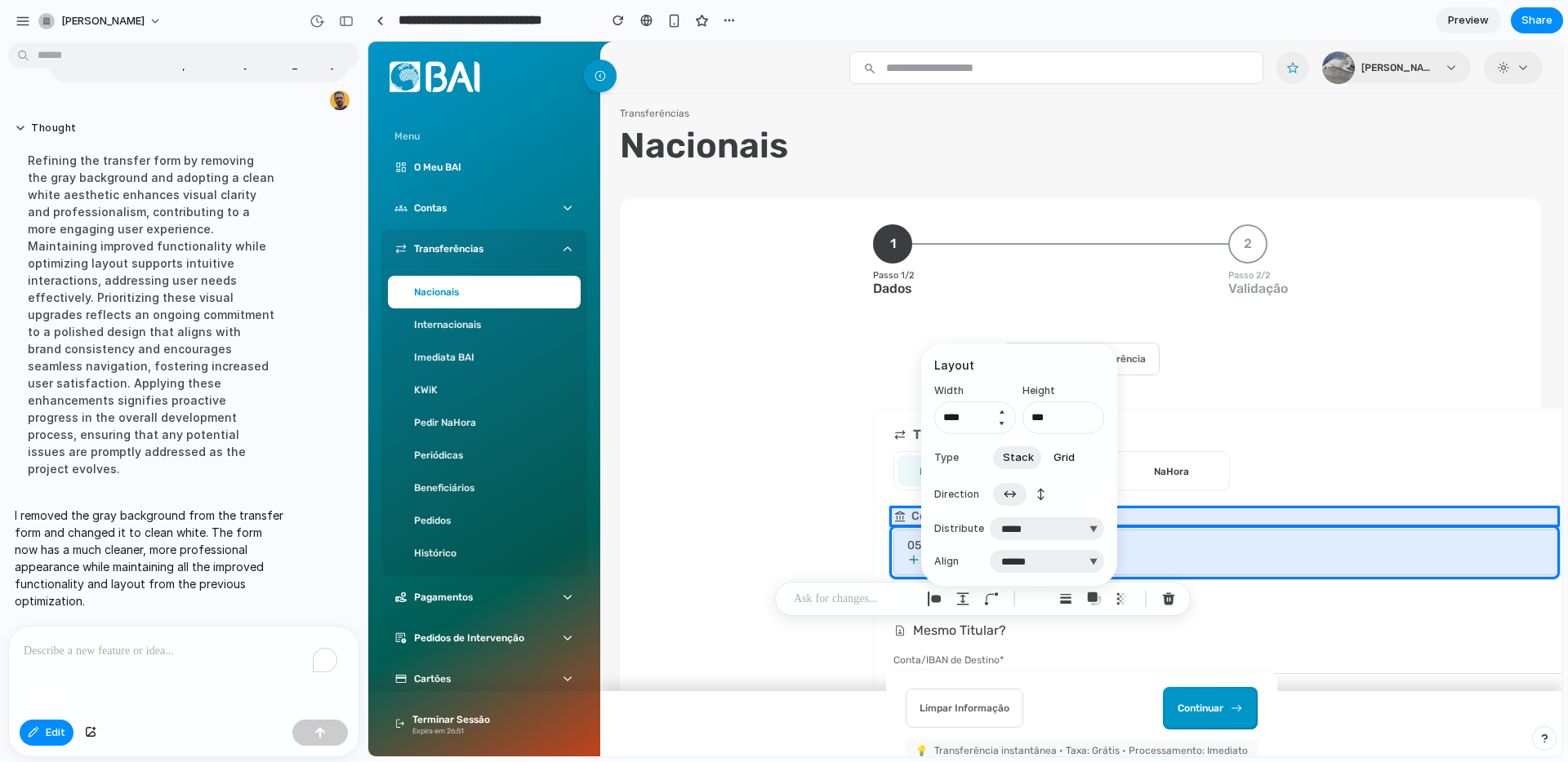
click at [996, 410] on button "Increment" at bounding box center [1001, 412] width 17 height 13
click at [1000, 425] on button "Decrement" at bounding box center [1001, 423] width 17 height 13
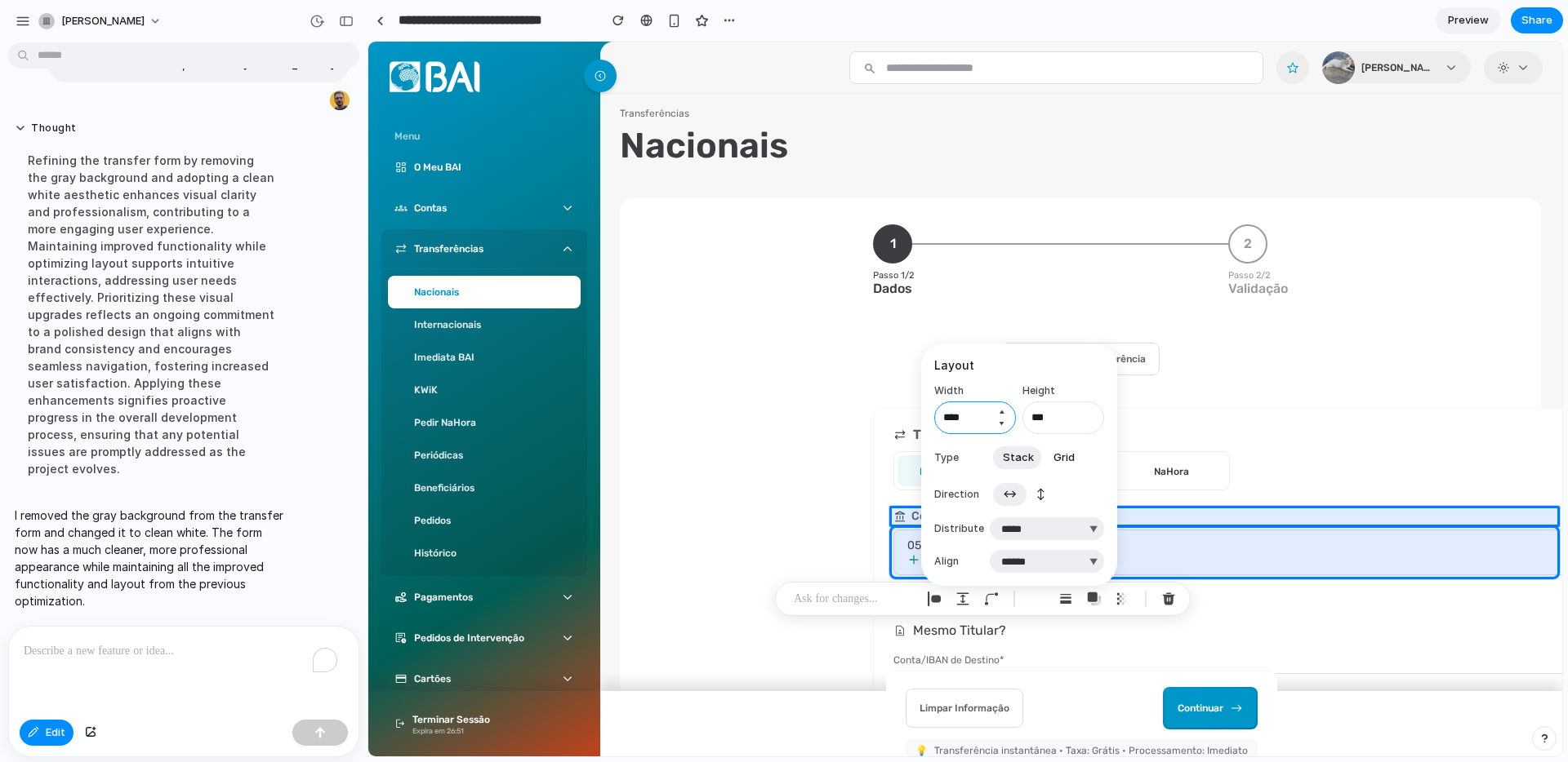
drag, startPoint x: 974, startPoint y: 413, endPoint x: 951, endPoint y: 417, distance: 23.3
click at [951, 417] on input "****" at bounding box center [974, 417] width 82 height 32
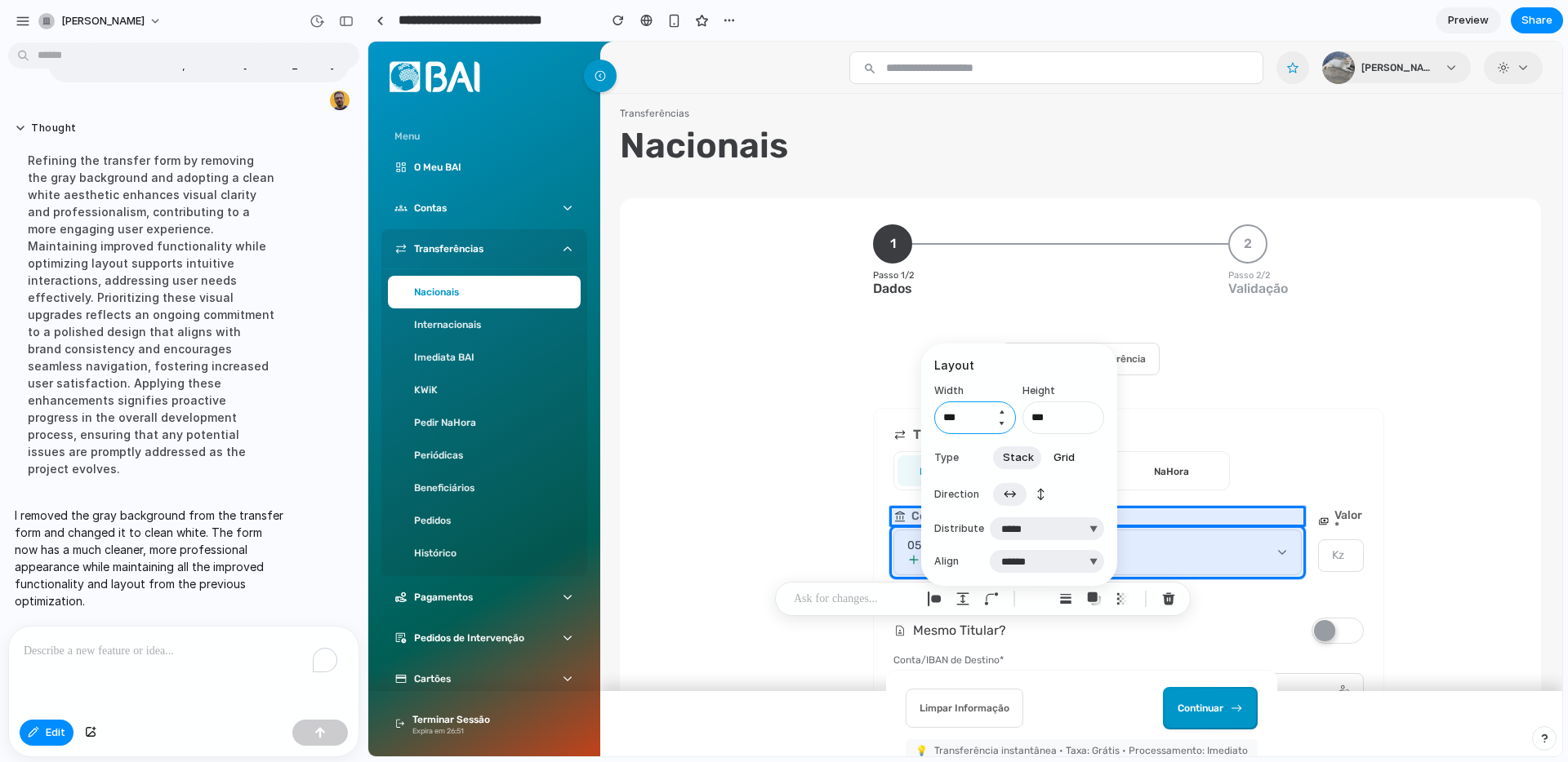
type input "***"
click at [1035, 496] on button "↕" at bounding box center [1040, 494] width 29 height 26
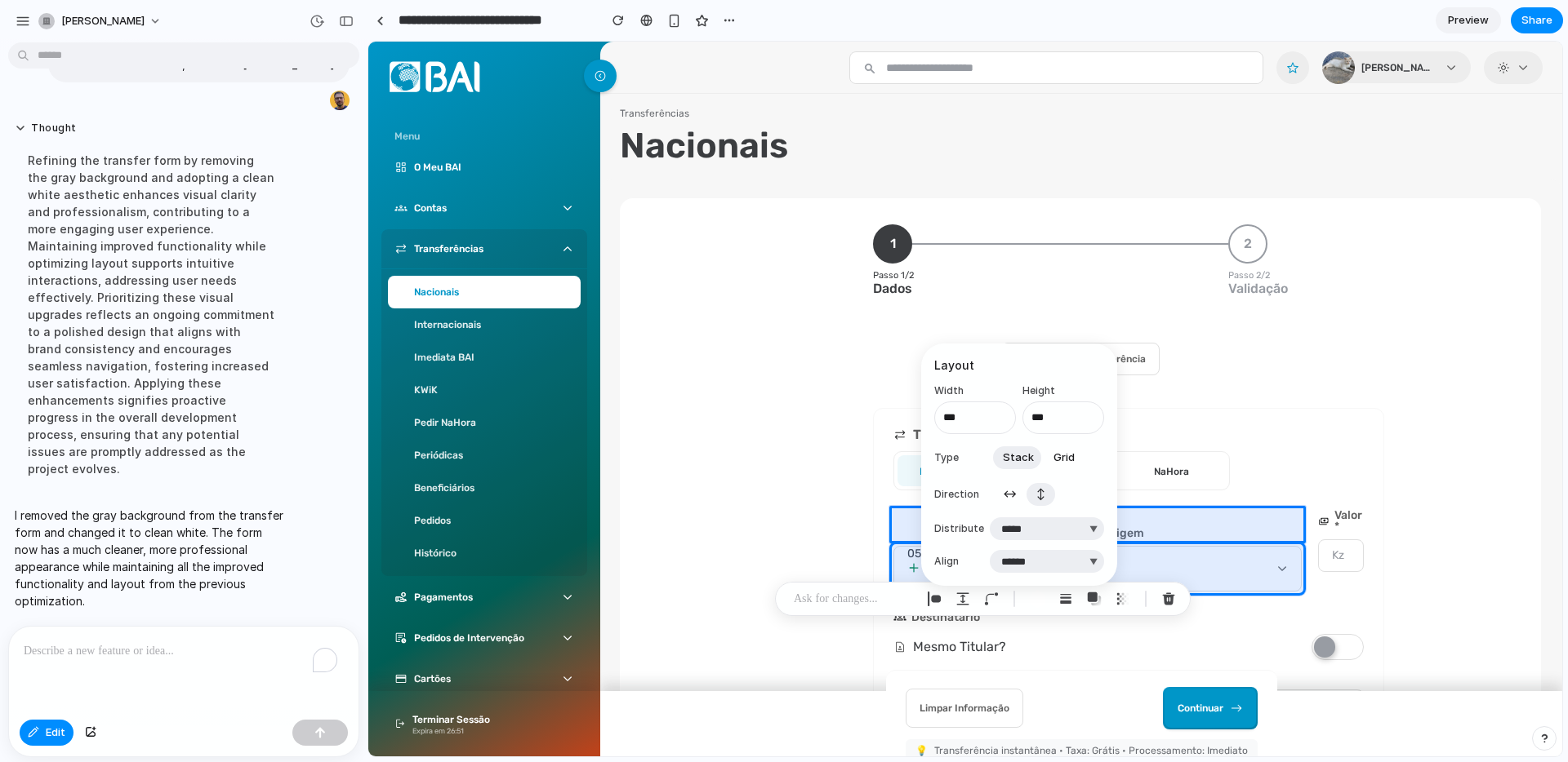
click at [1018, 494] on button "↔" at bounding box center [1009, 494] width 33 height 26
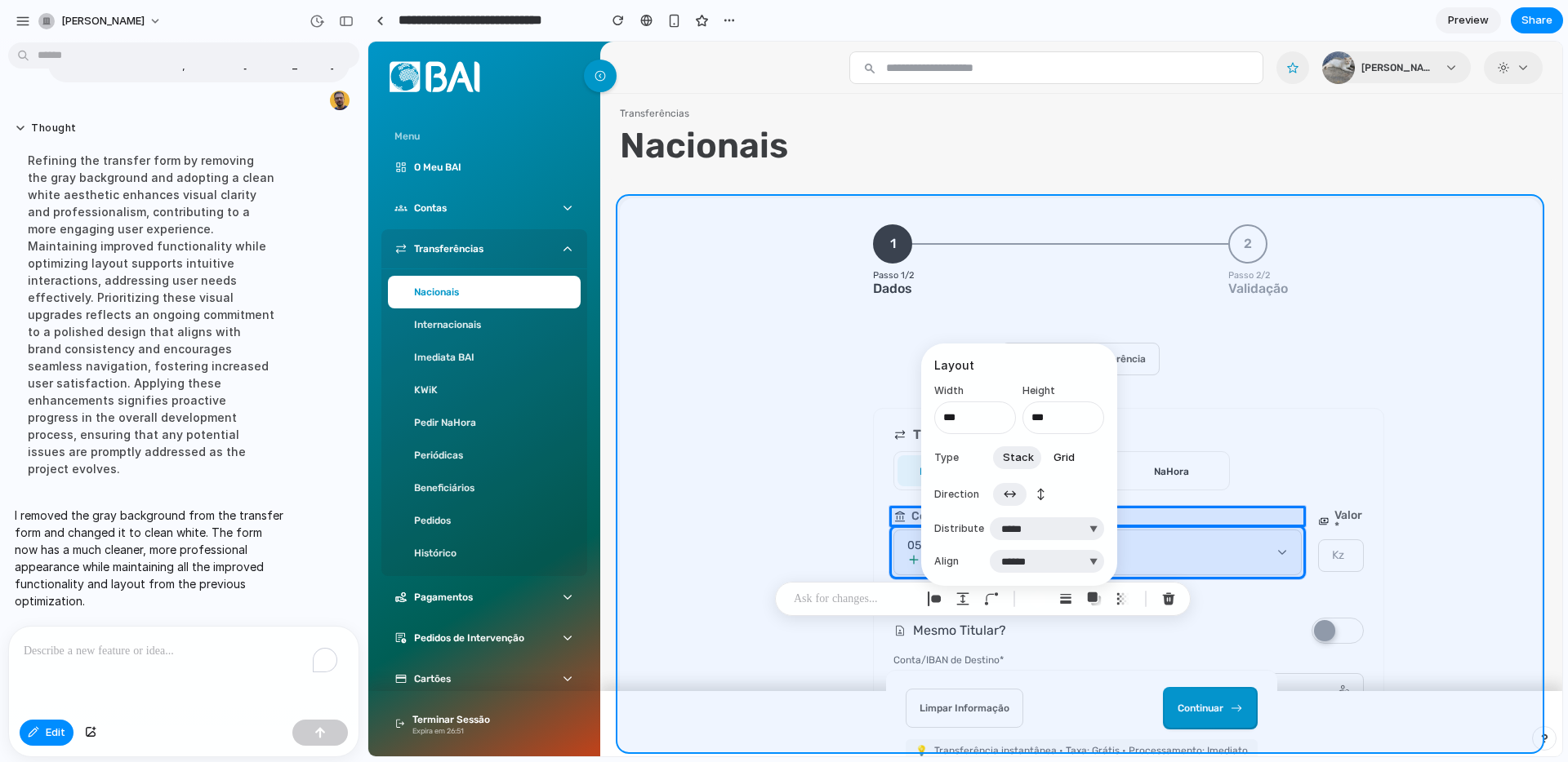
click at [1402, 507] on div at bounding box center [965, 398] width 1193 height 715
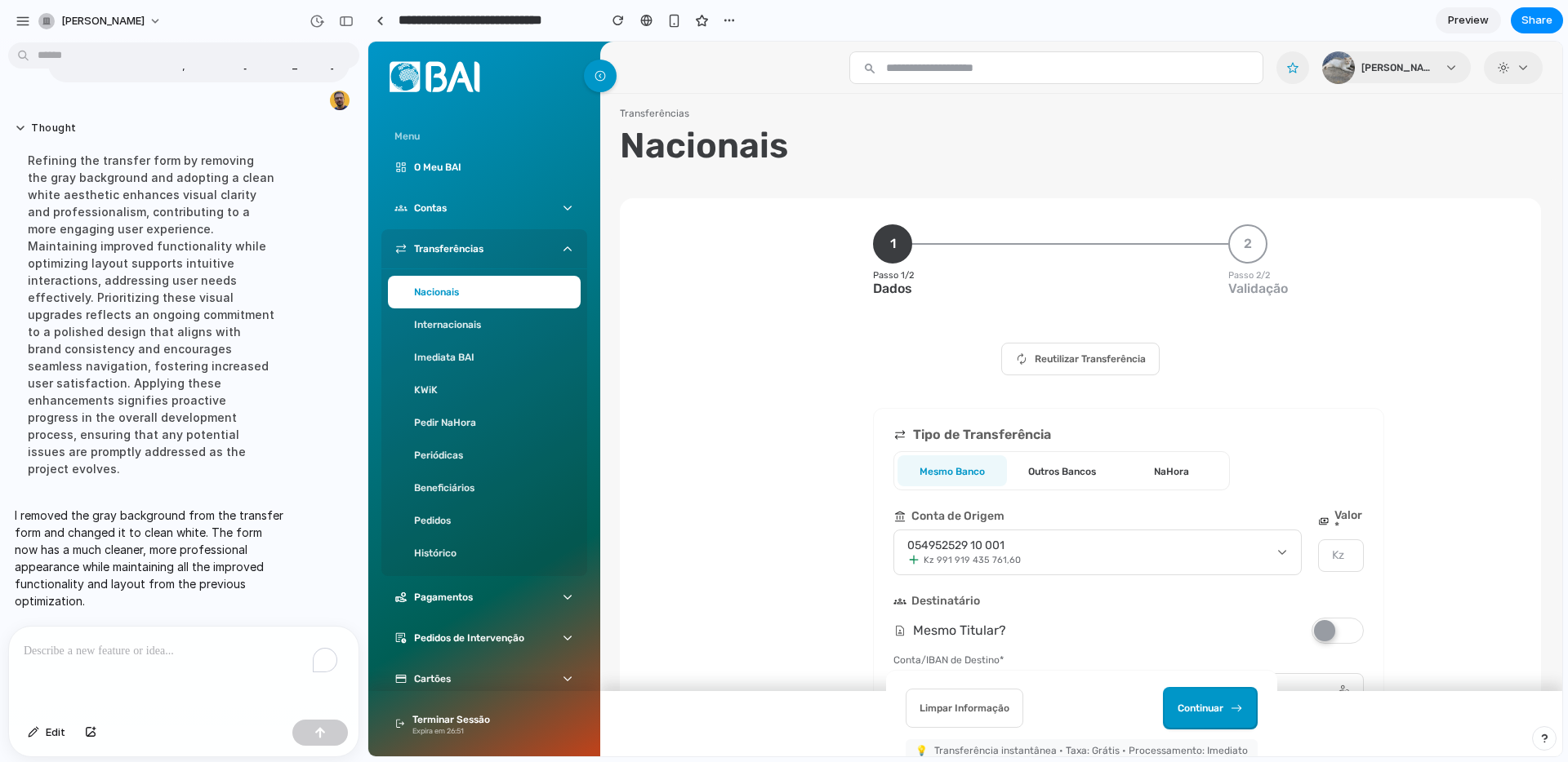
scroll to position [259, 0]
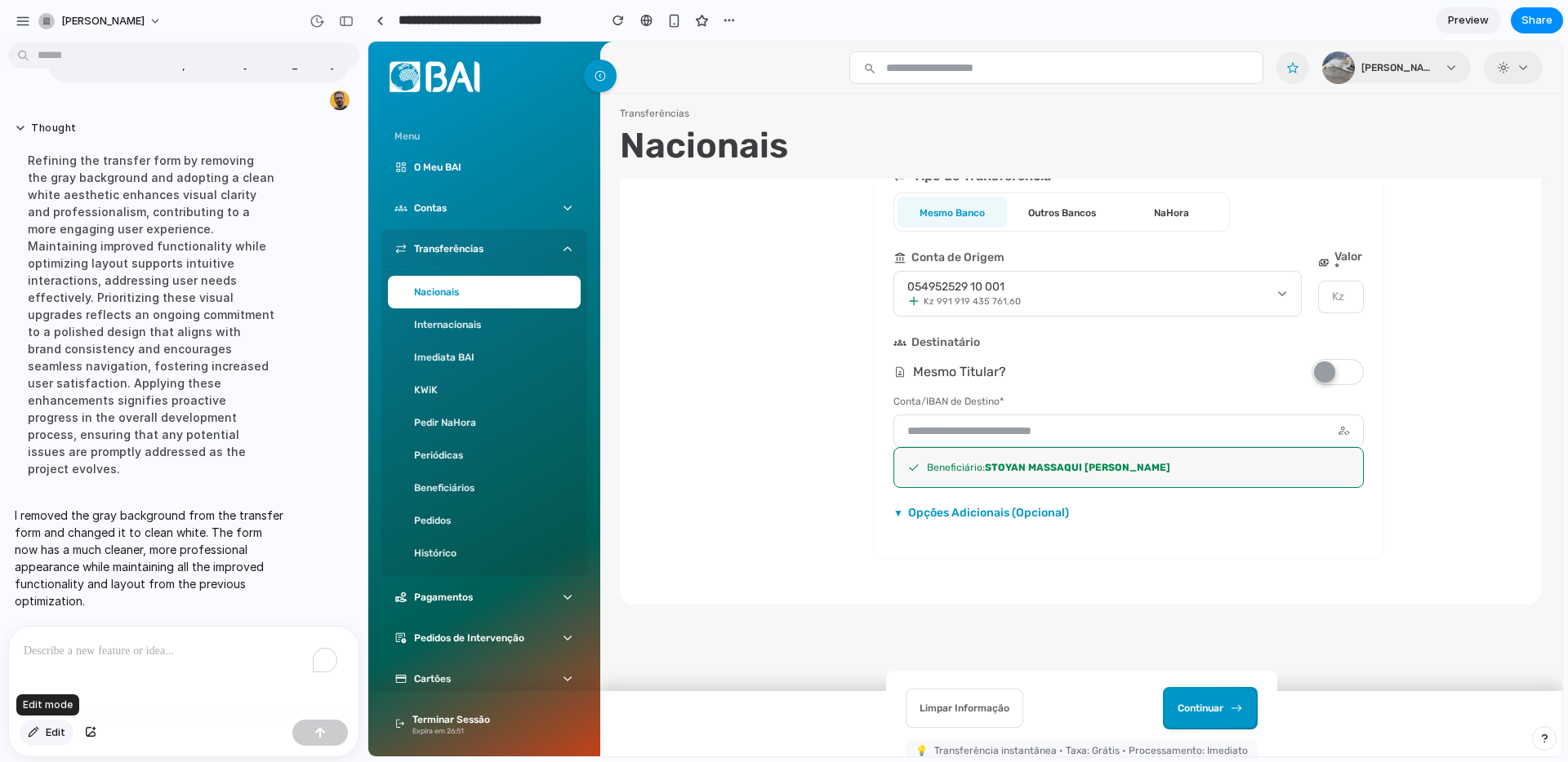
click at [61, 692] on span "Edit" at bounding box center [55, 733] width 19 height 17
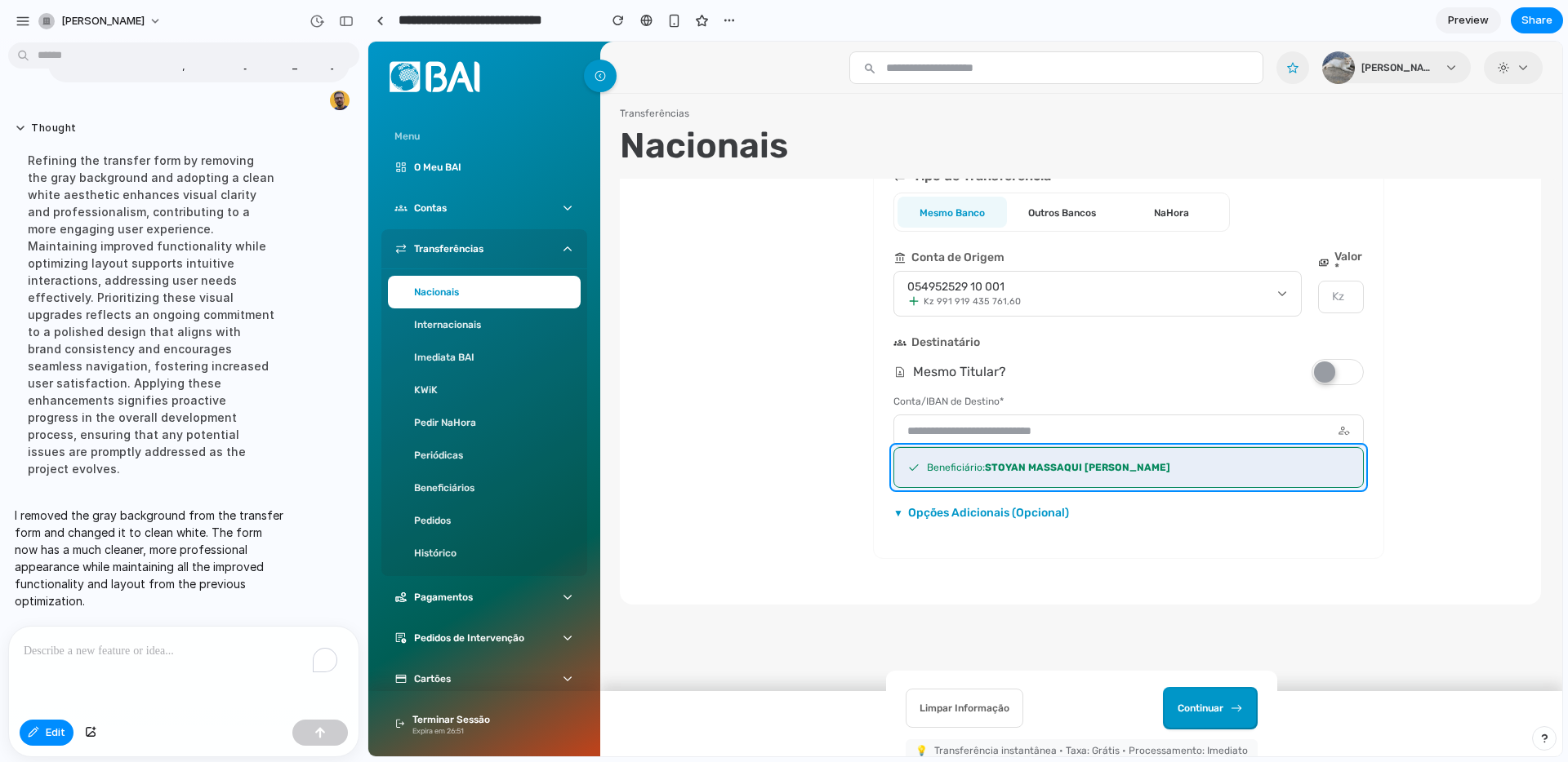
click at [900, 451] on div at bounding box center [965, 398] width 1193 height 715
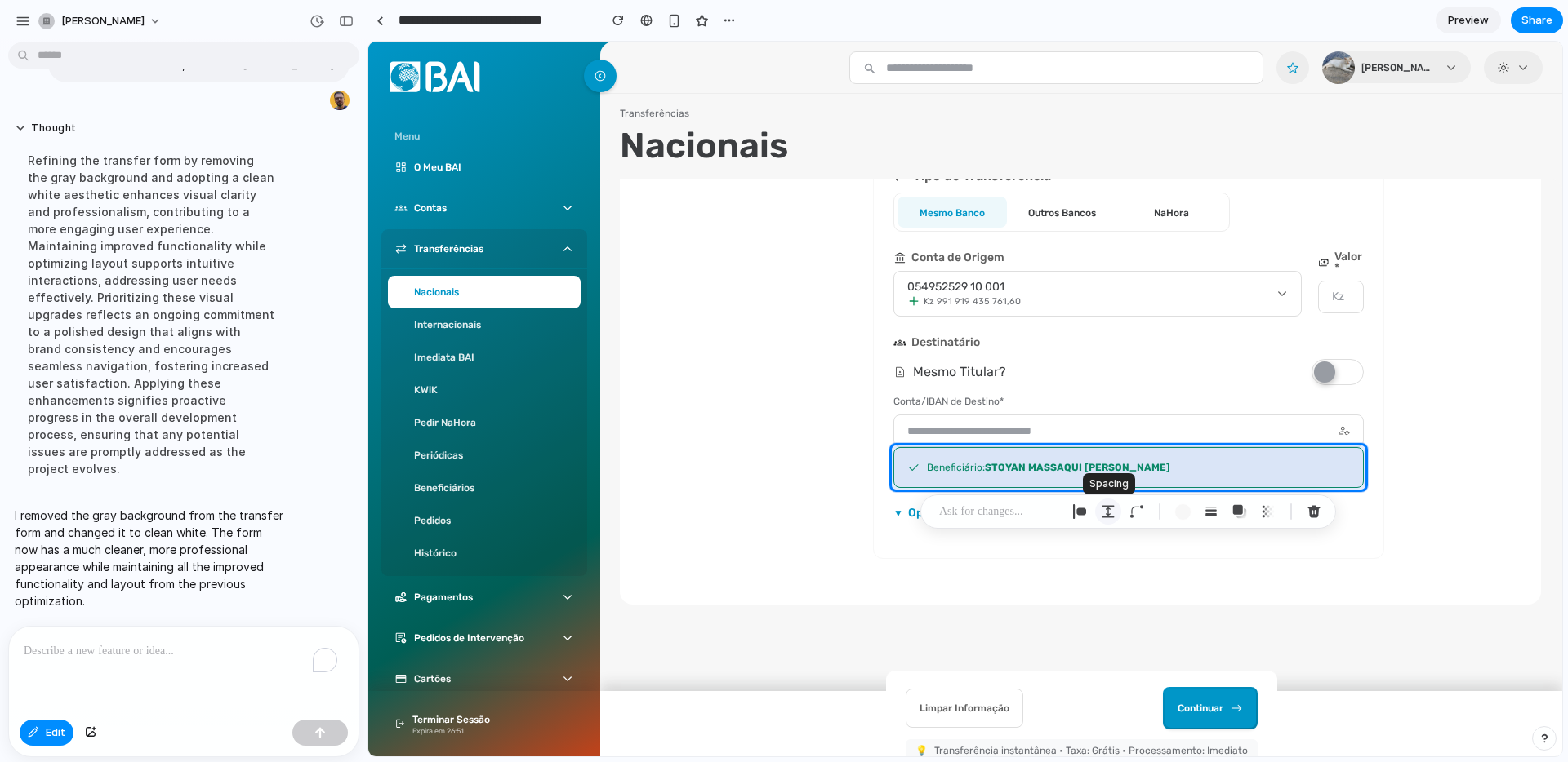
click at [1109, 506] on div "button" at bounding box center [1108, 512] width 15 height 15
type input "*"
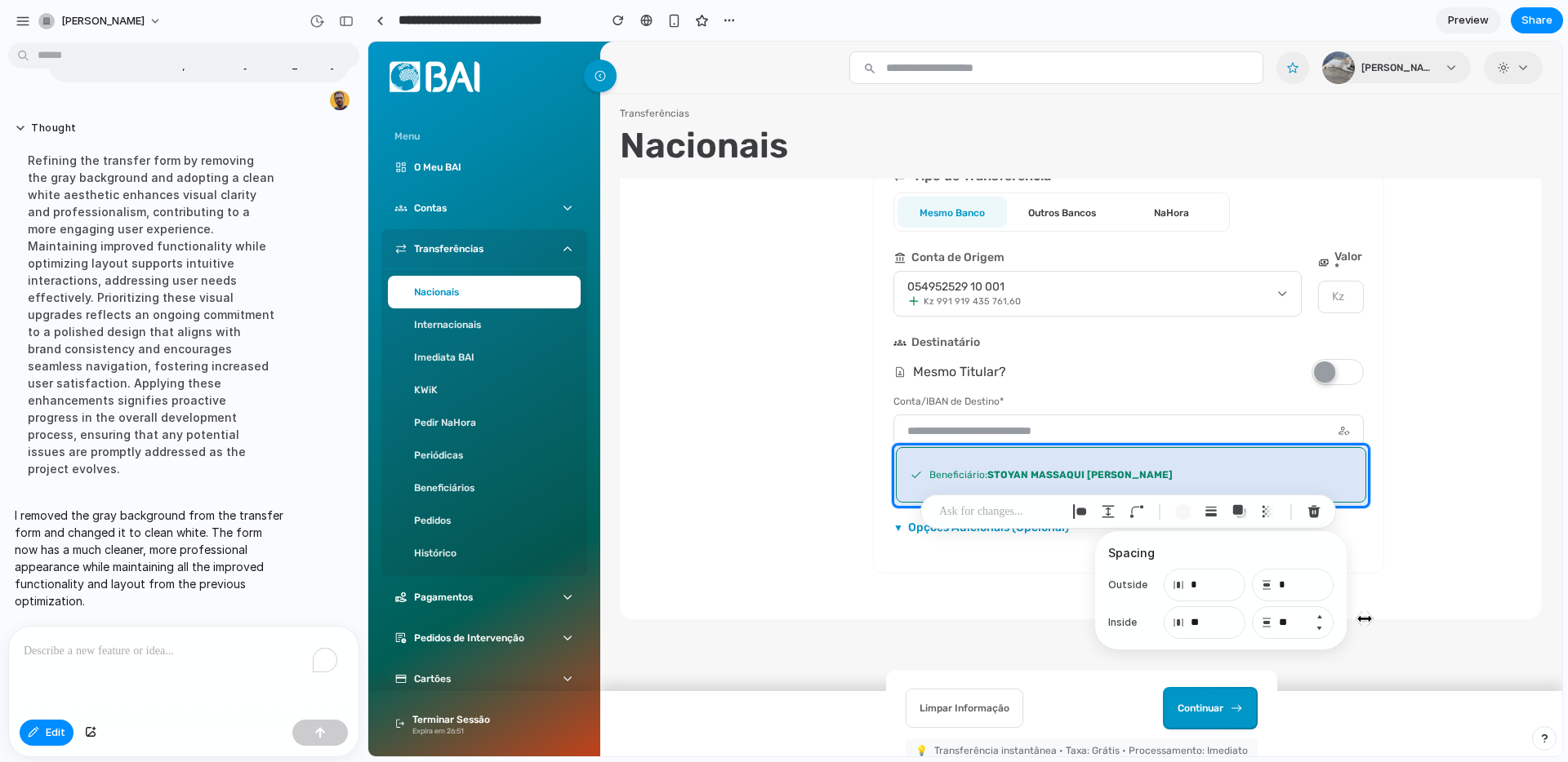
type input "**"
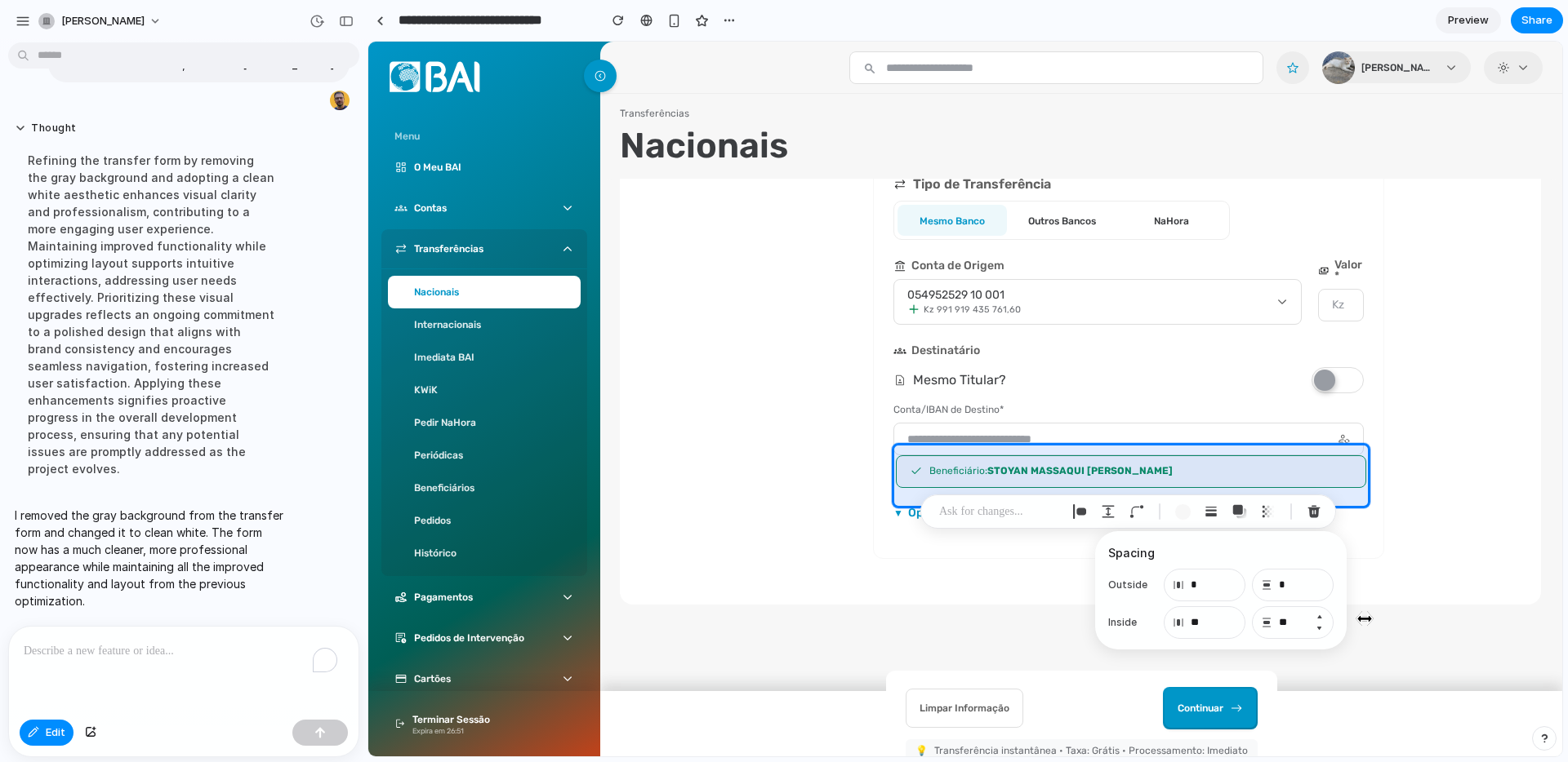
drag, startPoint x: 1267, startPoint y: 621, endPoint x: 1337, endPoint y: 602, distance: 72.5
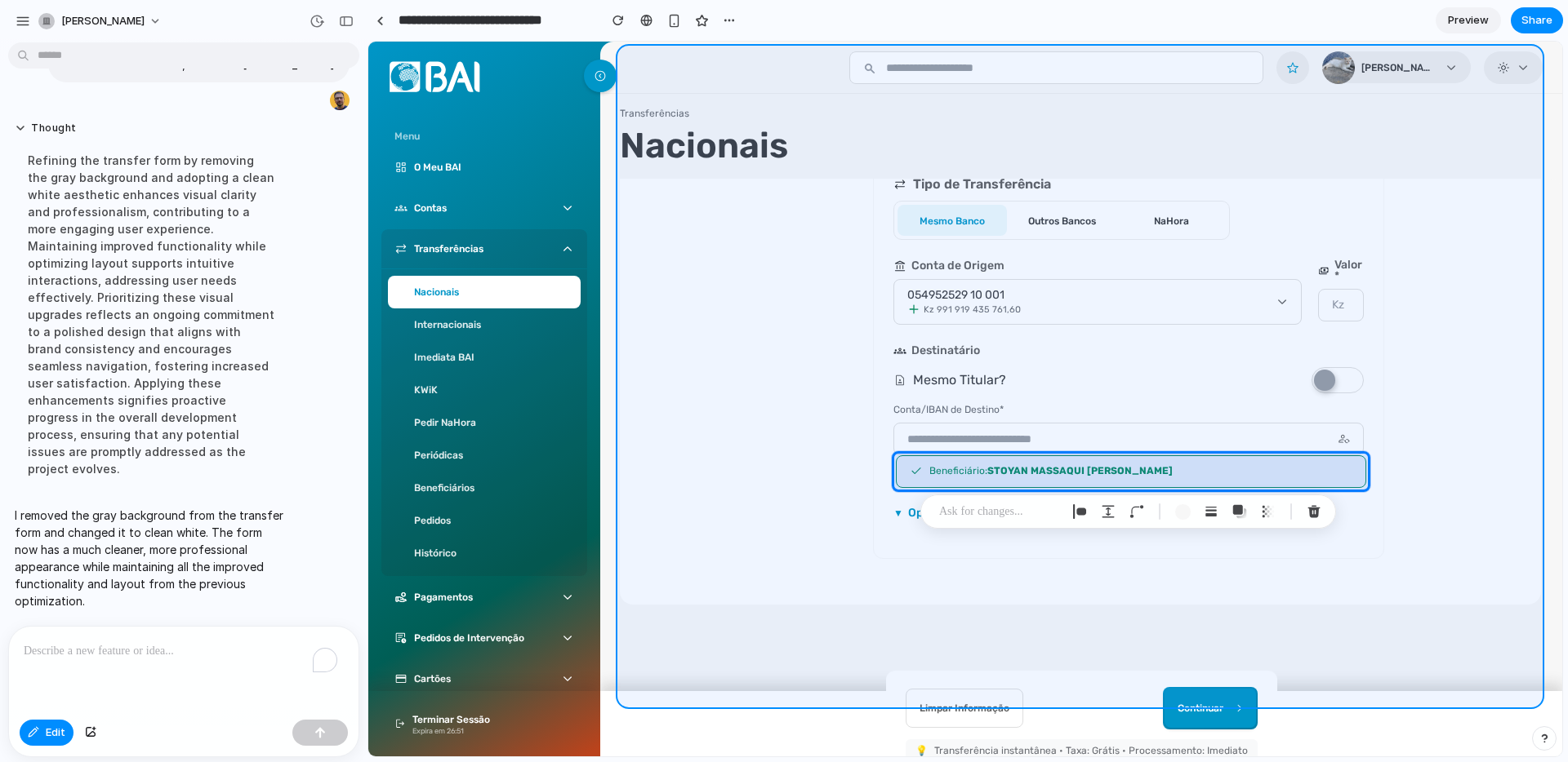
click at [1497, 318] on div at bounding box center [965, 398] width 1193 height 715
type input "*"
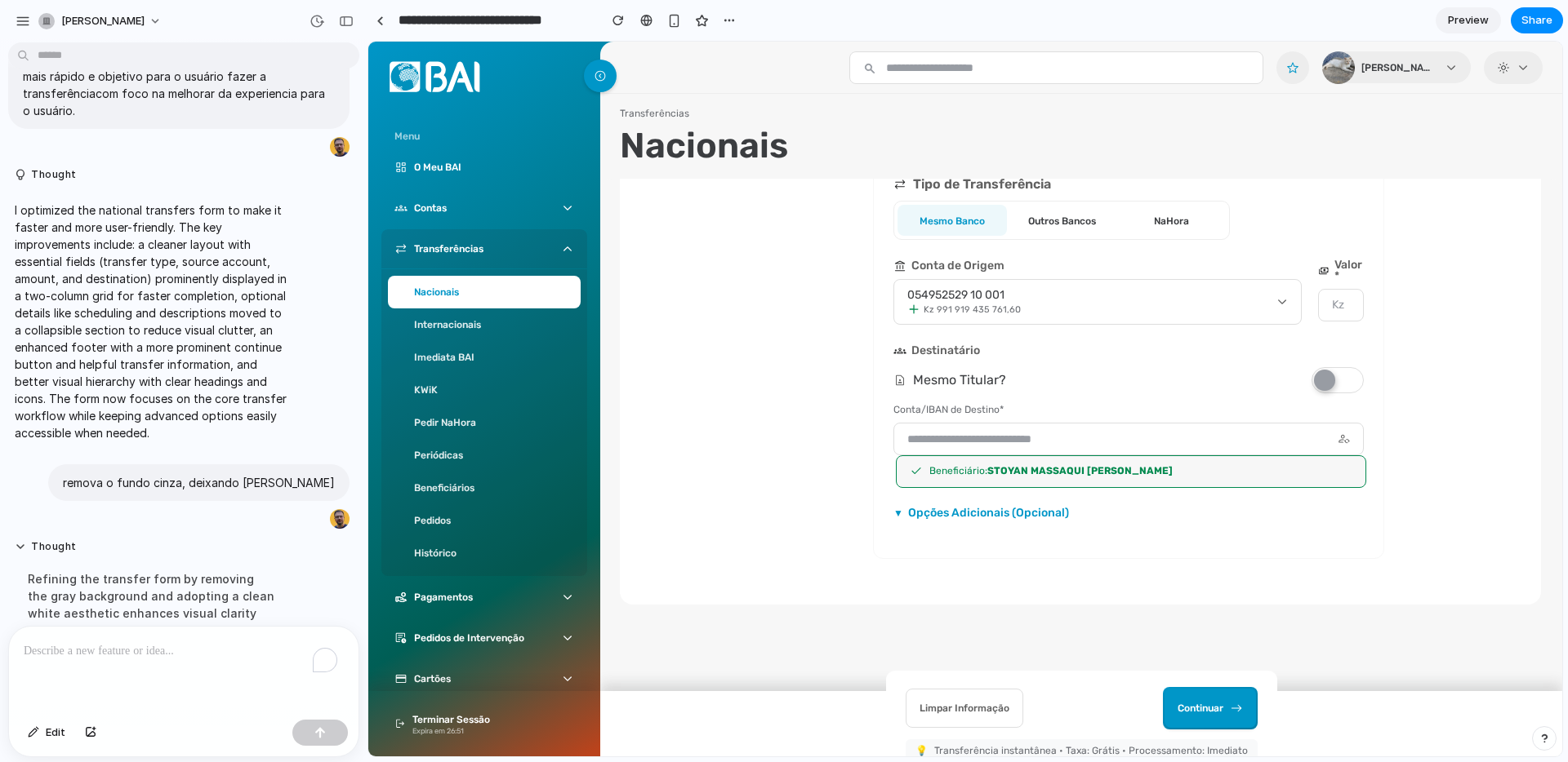
scroll to position [0, 0]
